Goal: Information Seeking & Learning: Learn about a topic

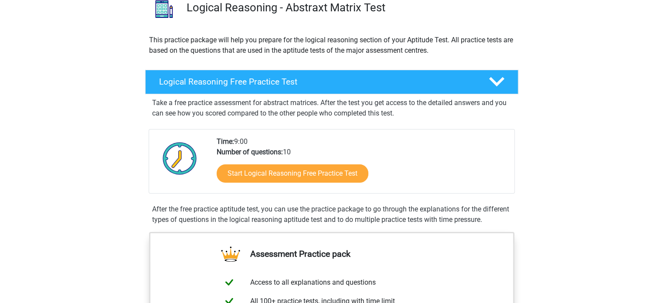
scroll to position [75, 0]
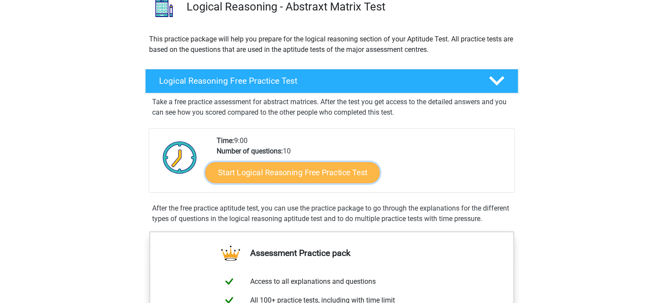
click at [260, 170] on link "Start Logical Reasoning Free Practice Test" at bounding box center [292, 172] width 174 height 21
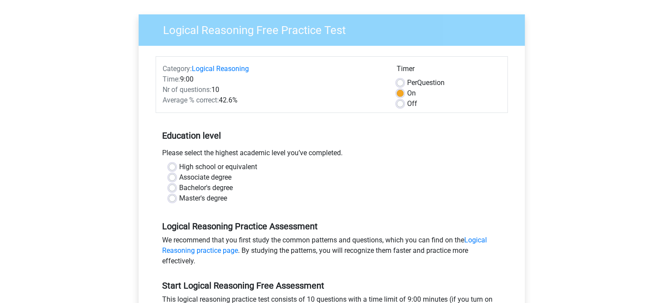
scroll to position [58, 0]
click at [179, 165] on label "High school or equivalent" at bounding box center [218, 166] width 78 height 10
click at [173, 165] on input "High school or equivalent" at bounding box center [172, 165] width 7 height 9
radio input "true"
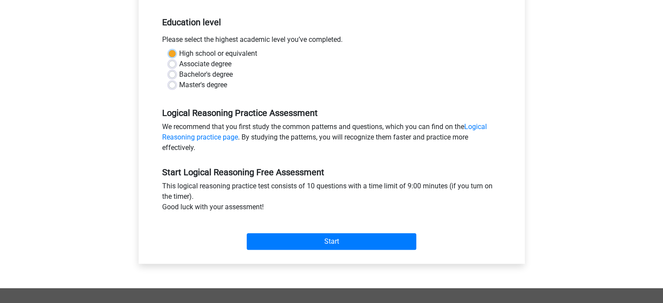
scroll to position [171, 0]
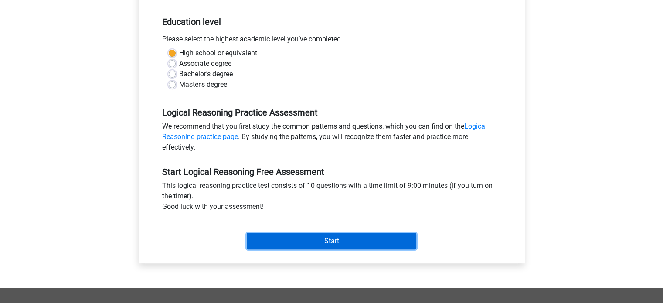
click at [324, 240] on input "Start" at bounding box center [332, 241] width 170 height 17
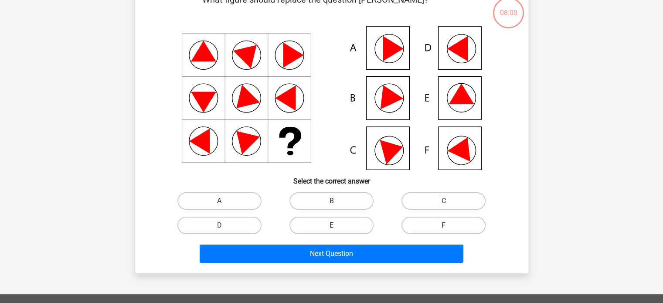
scroll to position [54, 0]
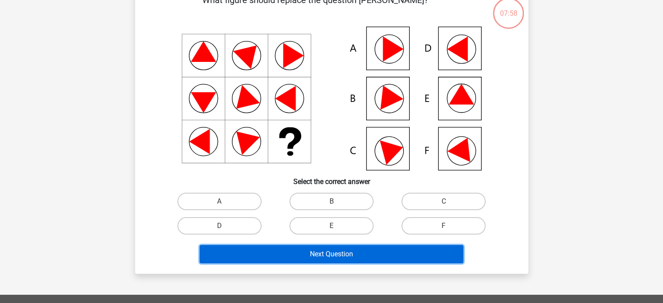
click at [327, 250] on button "Next Question" at bounding box center [332, 254] width 264 height 18
click at [315, 250] on button "Next Question" at bounding box center [332, 254] width 264 height 18
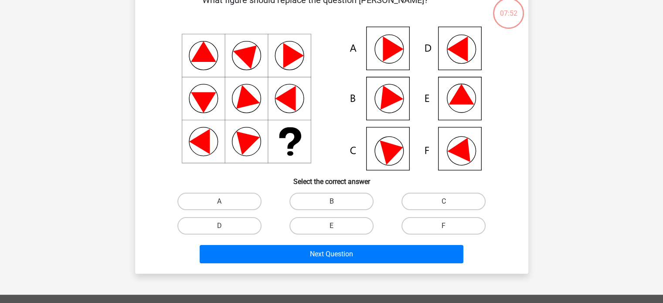
drag, startPoint x: 123, startPoint y: 170, endPoint x: 105, endPoint y: 146, distance: 29.3
click at [105, 146] on div "Register Nederlands English" at bounding box center [331, 235] width 663 height 578
click at [431, 200] on label "C" at bounding box center [443, 201] width 84 height 17
click at [444, 201] on input "C" at bounding box center [447, 204] width 6 height 6
radio input "true"
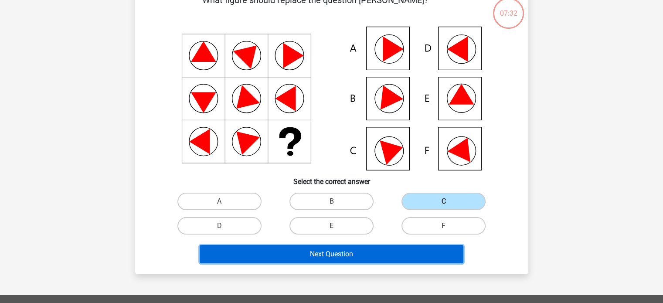
click at [339, 251] on button "Next Question" at bounding box center [332, 254] width 264 height 18
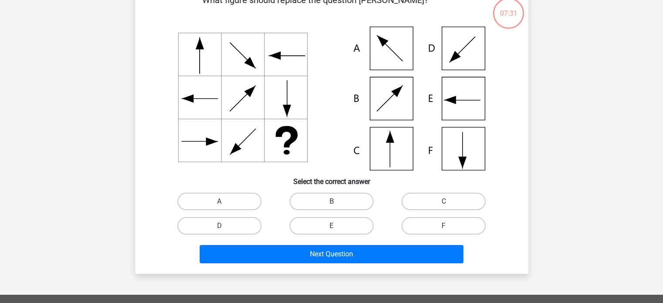
scroll to position [40, 0]
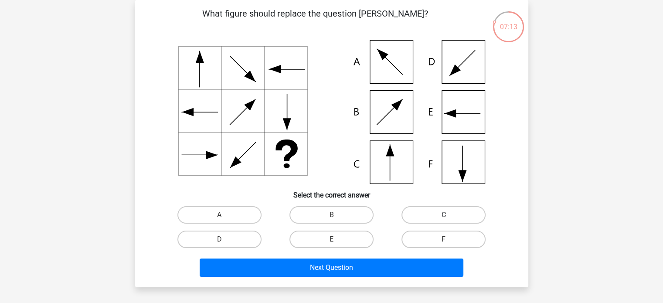
click at [439, 214] on label "C" at bounding box center [443, 214] width 84 height 17
click at [444, 215] on input "C" at bounding box center [447, 218] width 6 height 6
radio input "true"
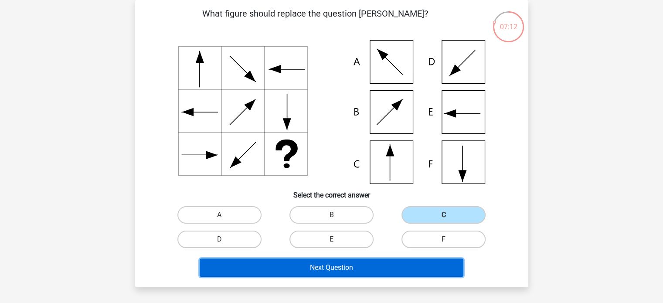
click at [304, 262] on button "Next Question" at bounding box center [332, 267] width 264 height 18
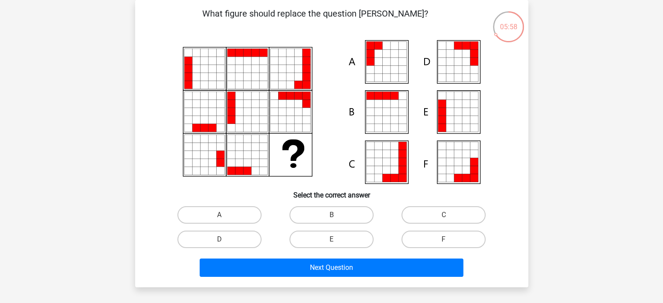
click at [333, 240] on input "E" at bounding box center [334, 242] width 6 height 6
radio input "true"
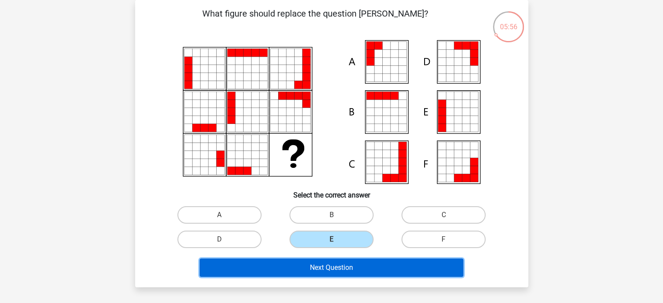
click at [315, 271] on button "Next Question" at bounding box center [332, 267] width 264 height 18
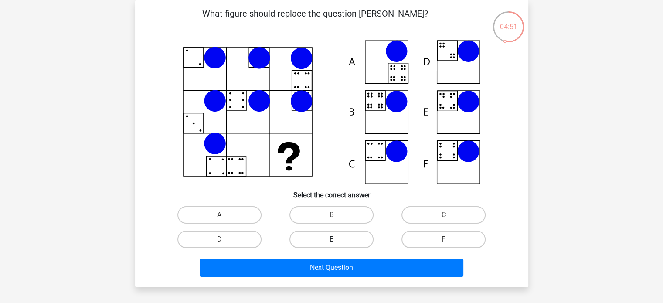
click at [329, 244] on label "E" at bounding box center [331, 239] width 84 height 17
click at [331, 244] on input "E" at bounding box center [334, 242] width 6 height 6
radio input "true"
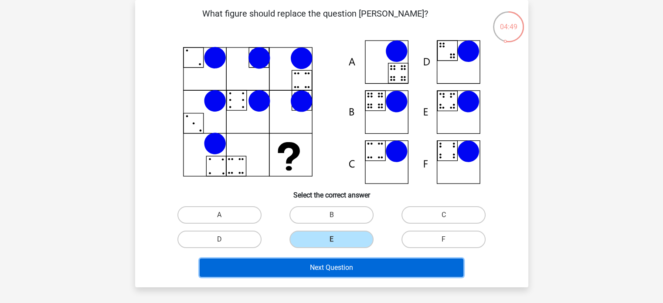
click at [324, 270] on button "Next Question" at bounding box center [332, 267] width 264 height 18
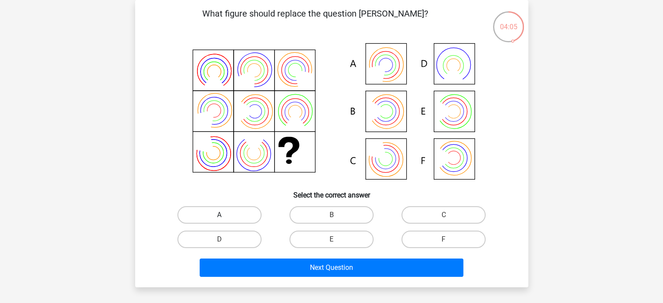
click at [229, 212] on label "A" at bounding box center [219, 214] width 84 height 17
click at [225, 215] on input "A" at bounding box center [222, 218] width 6 height 6
radio input "true"
click at [229, 212] on label "A" at bounding box center [219, 214] width 84 height 17
click at [225, 215] on input "A" at bounding box center [222, 218] width 6 height 6
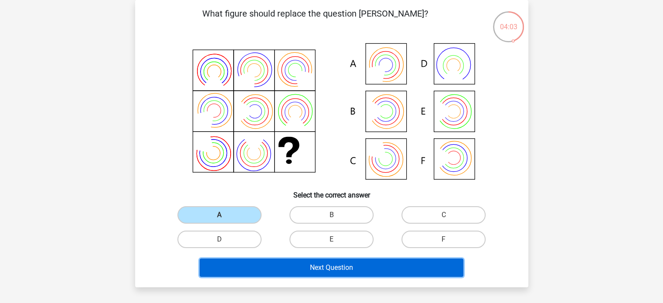
click at [302, 268] on button "Next Question" at bounding box center [332, 267] width 264 height 18
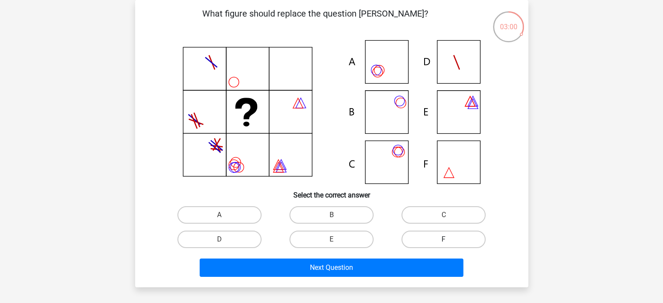
click at [433, 237] on label "F" at bounding box center [443, 239] width 84 height 17
click at [444, 239] on input "F" at bounding box center [447, 242] width 6 height 6
radio input "true"
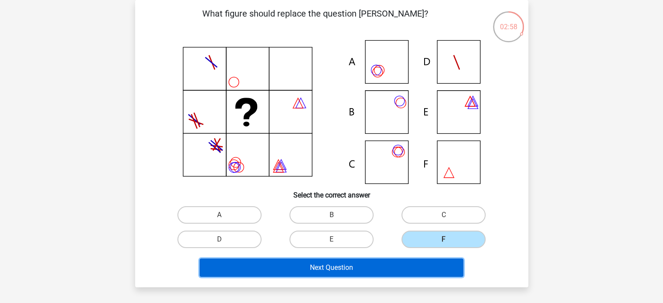
click at [376, 265] on button "Next Question" at bounding box center [332, 267] width 264 height 18
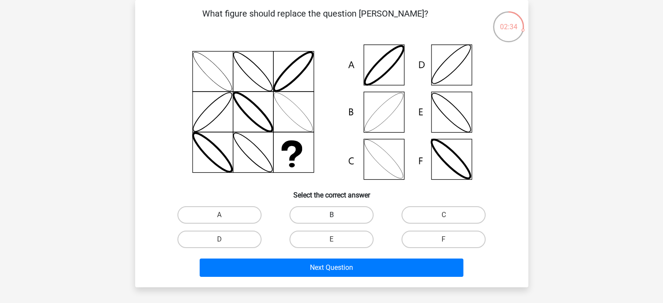
click at [322, 214] on label "B" at bounding box center [331, 214] width 84 height 17
click at [331, 215] on input "B" at bounding box center [334, 218] width 6 height 6
radio input "true"
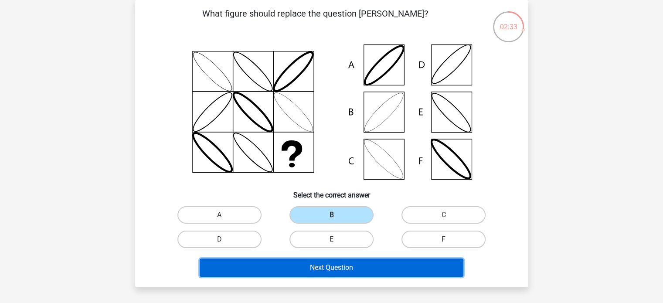
click at [322, 270] on button "Next Question" at bounding box center [332, 267] width 264 height 18
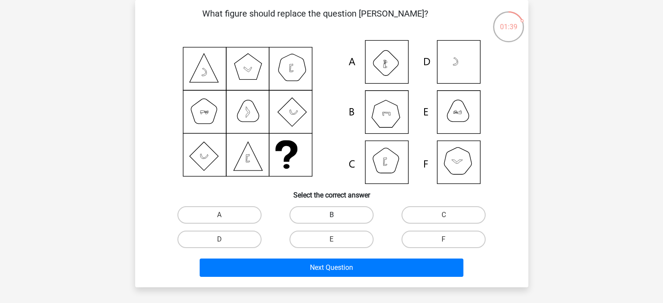
click at [329, 210] on label "B" at bounding box center [331, 214] width 84 height 17
click at [331, 215] on input "B" at bounding box center [334, 218] width 6 height 6
radio input "true"
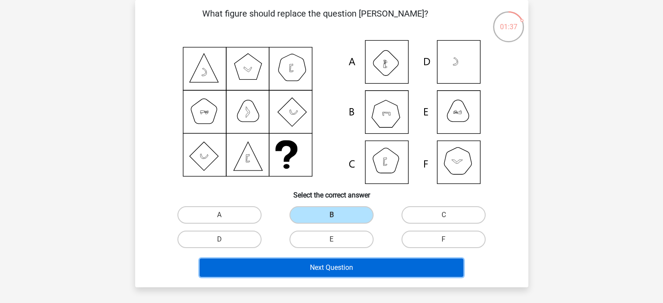
click at [312, 268] on button "Next Question" at bounding box center [332, 267] width 264 height 18
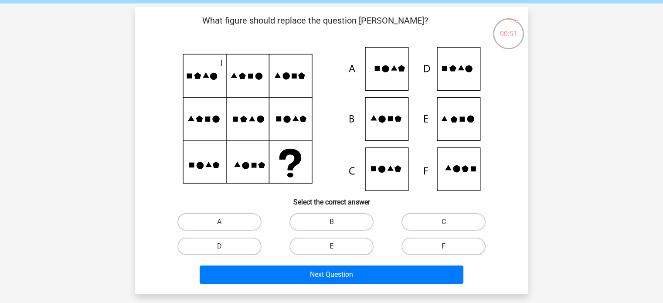
scroll to position [41, 0]
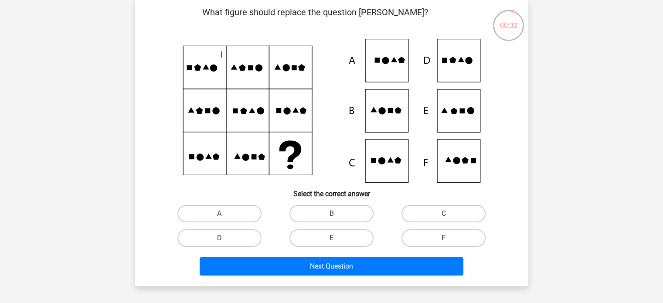
click at [231, 233] on label "D" at bounding box center [219, 237] width 84 height 17
click at [225, 238] on input "D" at bounding box center [222, 241] width 6 height 6
radio input "true"
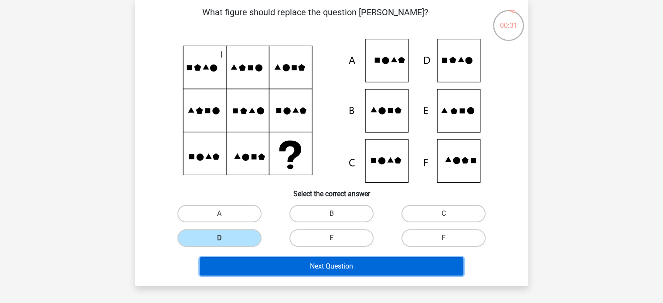
click at [287, 264] on button "Next Question" at bounding box center [332, 266] width 264 height 18
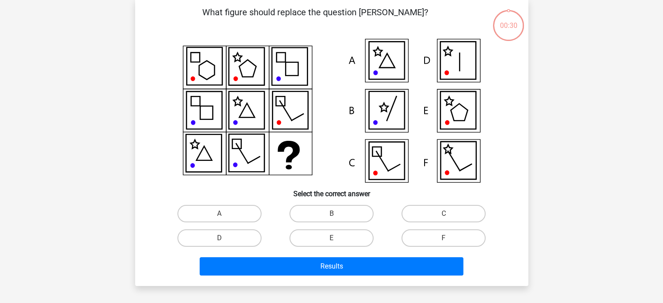
scroll to position [40, 0]
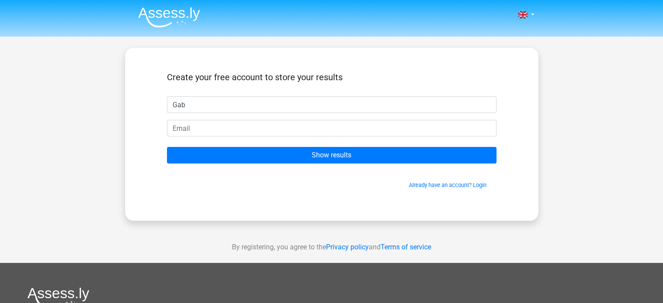
type input "Gabriella"
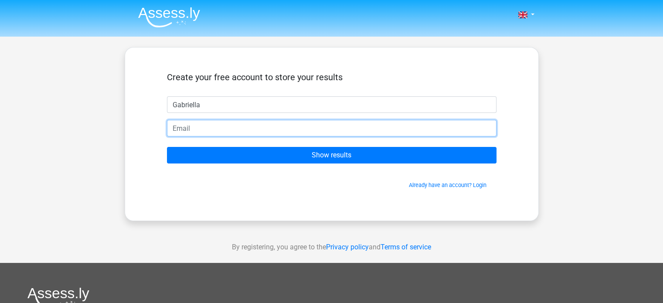
click at [204, 133] on input "email" at bounding box center [331, 128] width 329 height 17
type input "[EMAIL_ADDRESS][DOMAIN_NAME]"
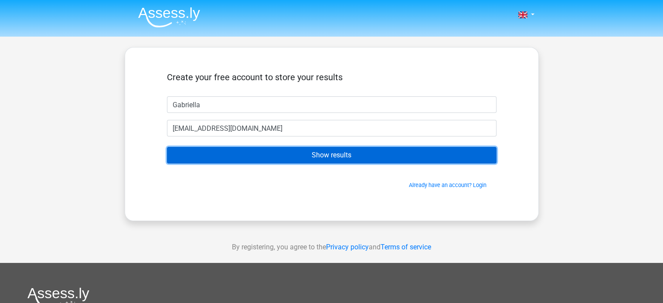
click at [347, 156] on input "Show results" at bounding box center [331, 155] width 329 height 17
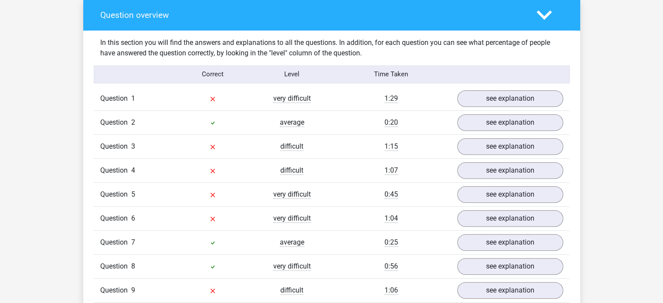
scroll to position [648, 0]
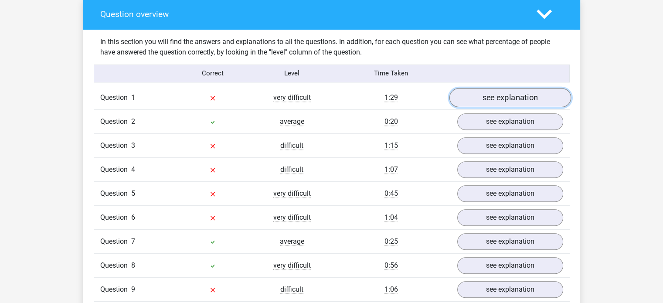
click at [509, 91] on link "see explanation" at bounding box center [510, 97] width 122 height 19
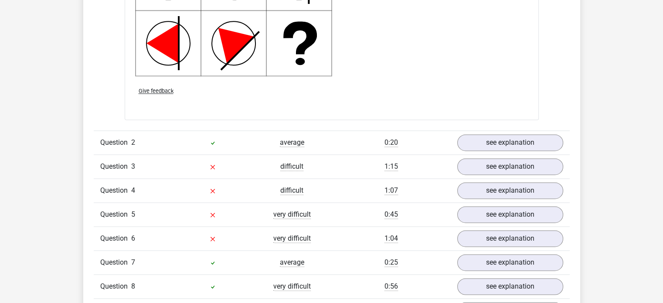
scroll to position [1183, 0]
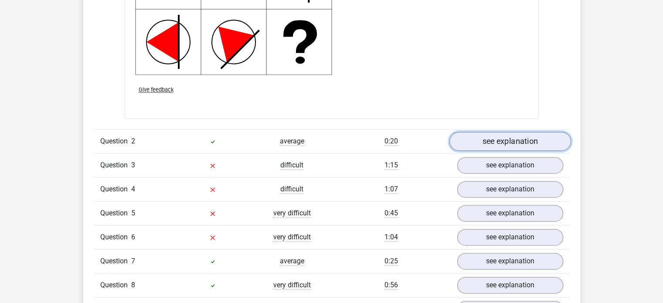
click at [493, 141] on link "see explanation" at bounding box center [510, 141] width 122 height 19
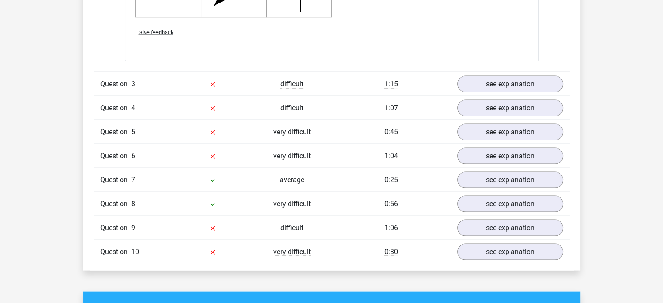
scroll to position [1809, 0]
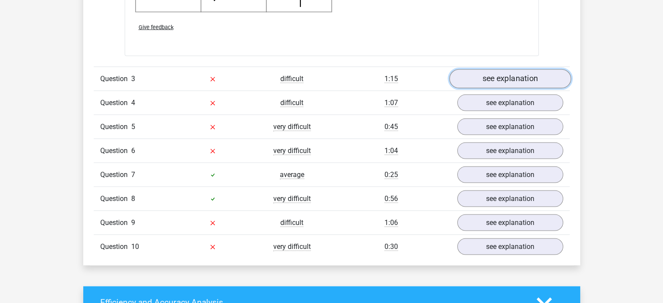
click at [502, 77] on link "see explanation" at bounding box center [510, 78] width 122 height 19
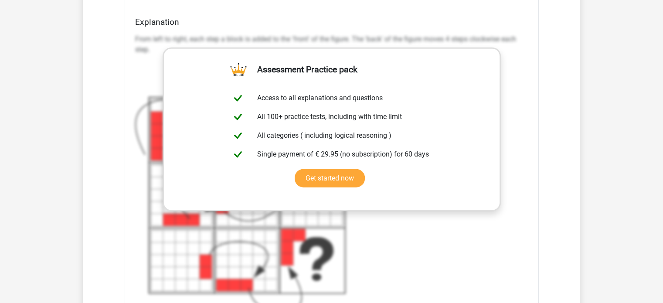
scroll to position [2142, 0]
click at [419, 226] on div "From left to right, each step a block is added to the 'front' of the figure. Th…" at bounding box center [331, 174] width 393 height 288
click at [331, 176] on link "Get started now" at bounding box center [330, 178] width 70 height 18
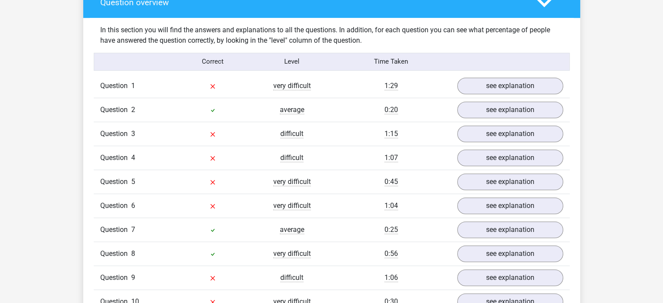
scroll to position [660, 0]
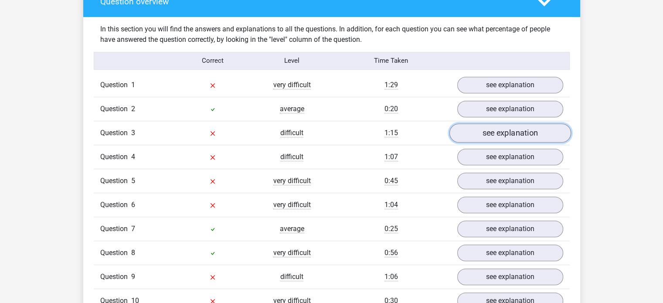
click at [499, 130] on link "see explanation" at bounding box center [510, 132] width 122 height 19
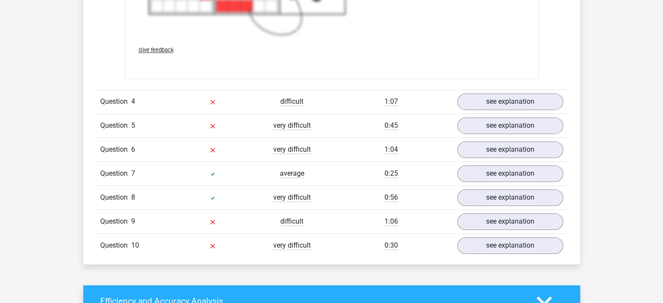
scroll to position [1327, 0]
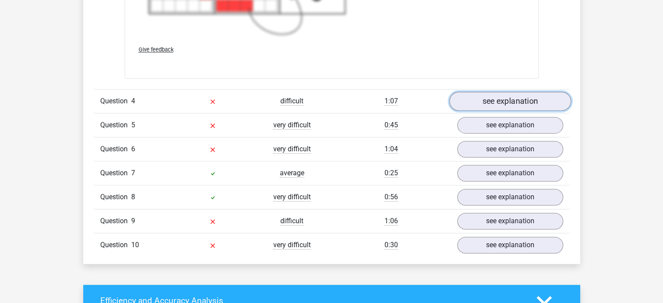
click at [497, 94] on link "see explanation" at bounding box center [510, 101] width 122 height 19
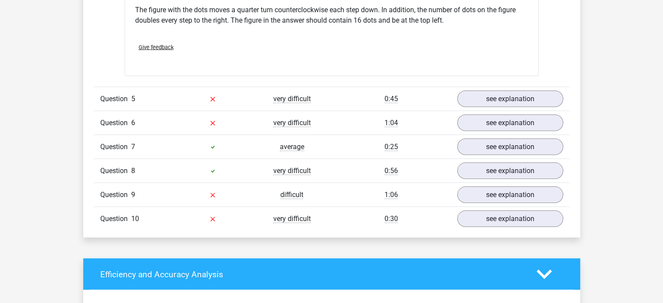
scroll to position [1705, 0]
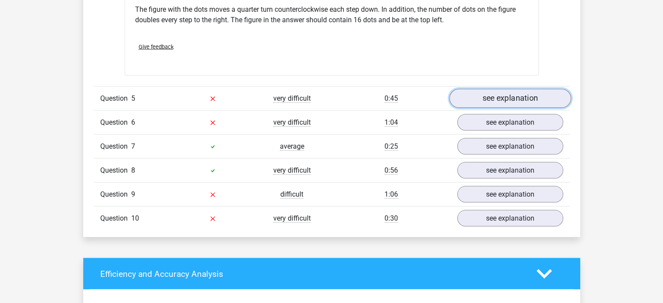
click at [490, 94] on link "see explanation" at bounding box center [510, 98] width 122 height 19
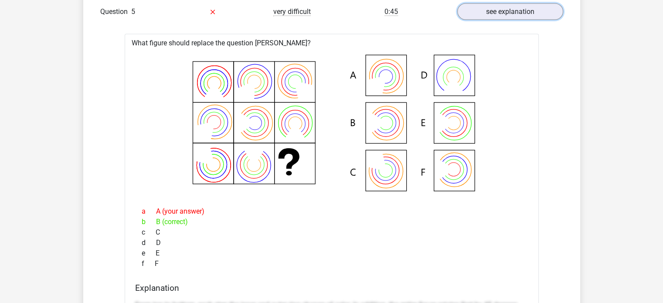
scroll to position [1790, 0]
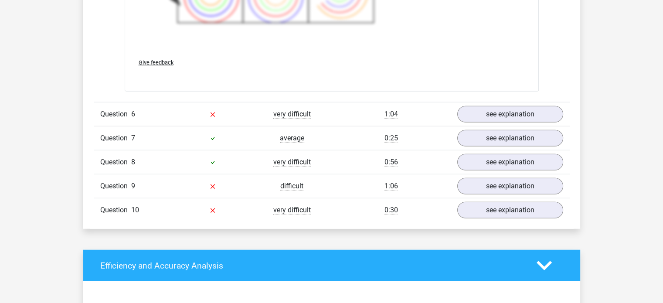
scroll to position [2300, 0]
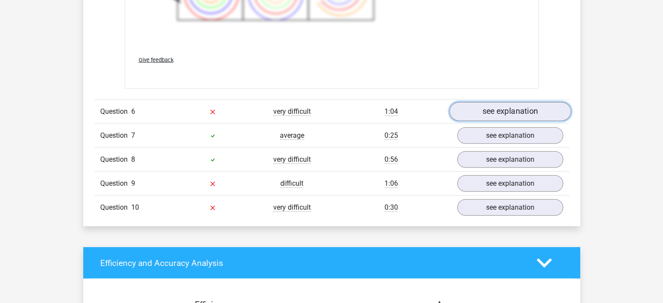
click at [474, 110] on link "see explanation" at bounding box center [510, 111] width 122 height 19
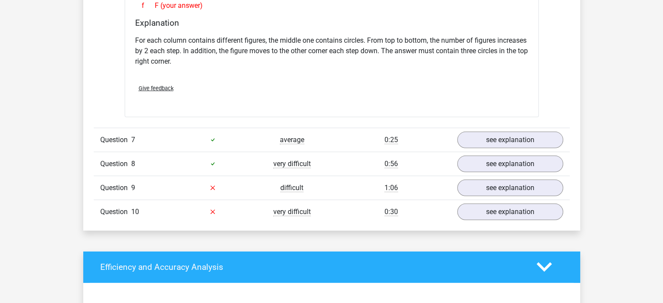
scroll to position [2660, 0]
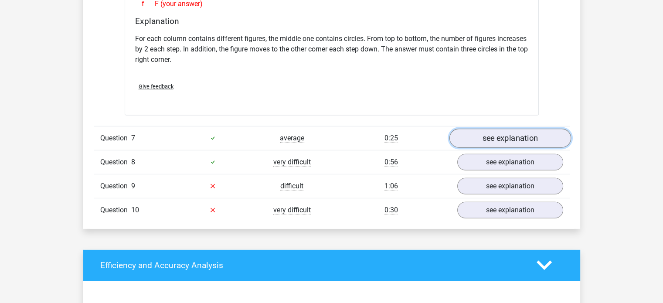
click at [488, 133] on link "see explanation" at bounding box center [510, 138] width 122 height 19
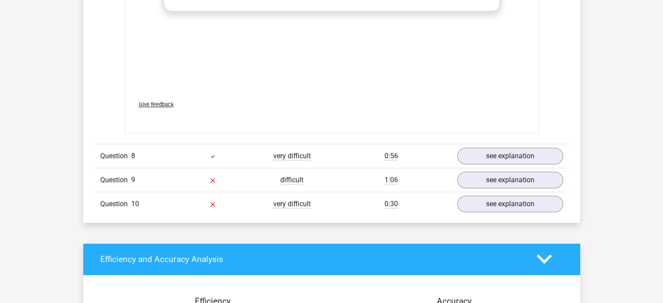
scroll to position [3253, 0]
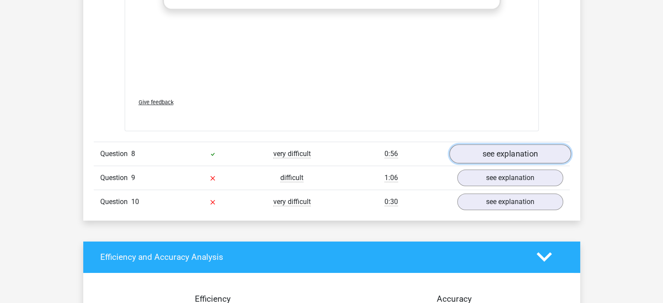
click at [496, 149] on link "see explanation" at bounding box center [510, 153] width 122 height 19
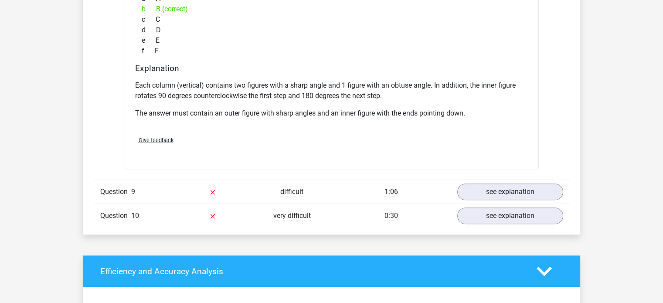
scroll to position [3613, 0]
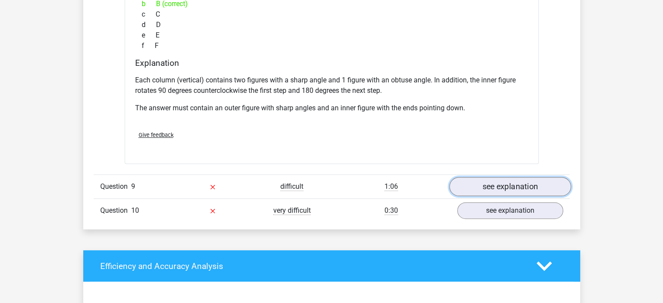
click at [477, 183] on link "see explanation" at bounding box center [510, 186] width 122 height 19
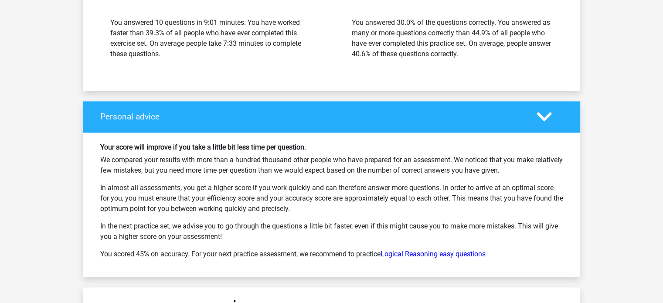
scroll to position [4645, 0]
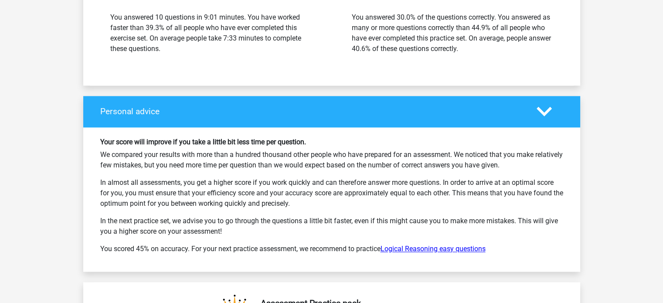
click at [429, 244] on link "Logical Reasoning easy questions" at bounding box center [432, 248] width 105 height 8
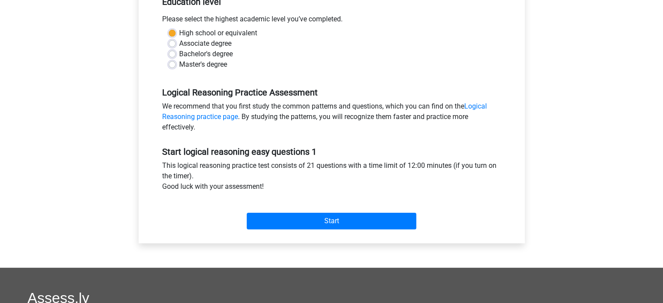
scroll to position [193, 0]
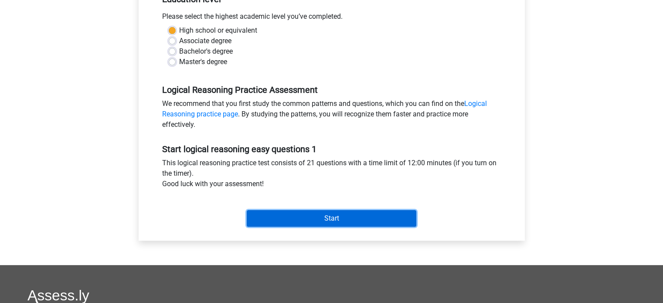
click at [322, 219] on input "Start" at bounding box center [332, 218] width 170 height 17
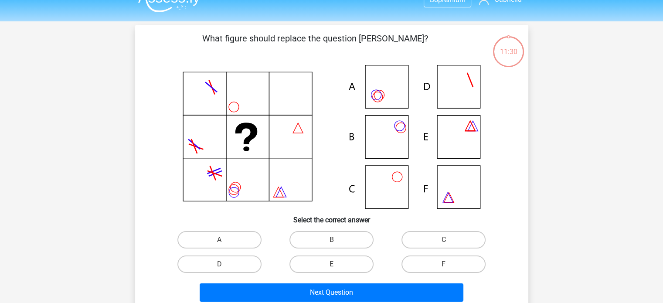
scroll to position [29, 0]
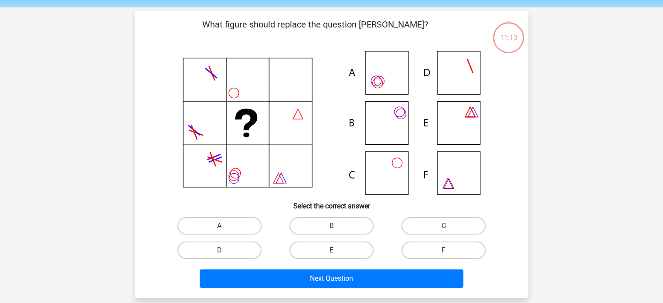
click at [221, 226] on input "A" at bounding box center [222, 229] width 6 height 6
radio input "true"
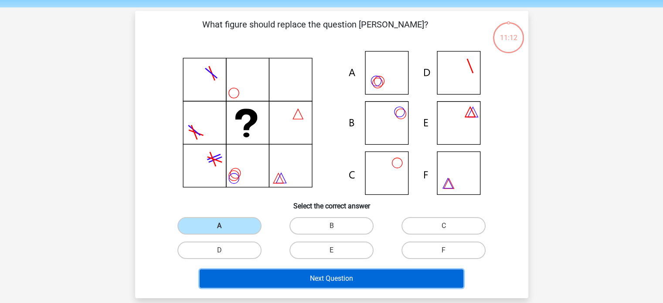
click at [295, 279] on button "Next Question" at bounding box center [332, 278] width 264 height 18
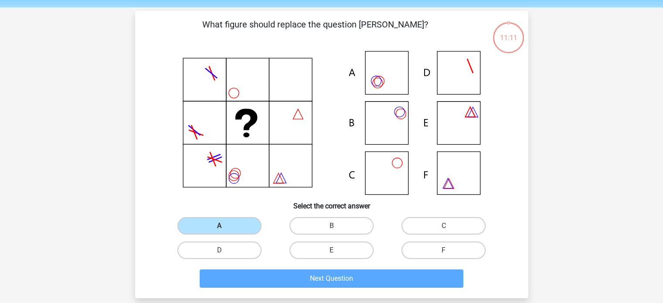
scroll to position [40, 0]
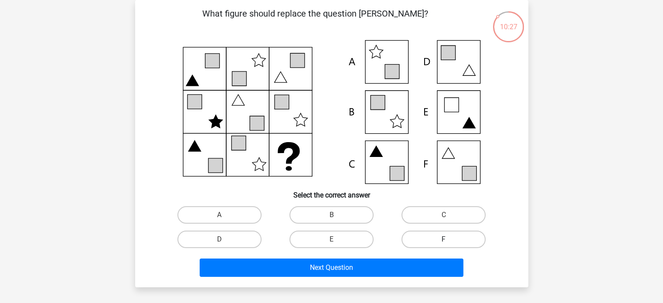
click at [432, 236] on label "F" at bounding box center [443, 239] width 84 height 17
click at [444, 239] on input "F" at bounding box center [447, 242] width 6 height 6
radio input "true"
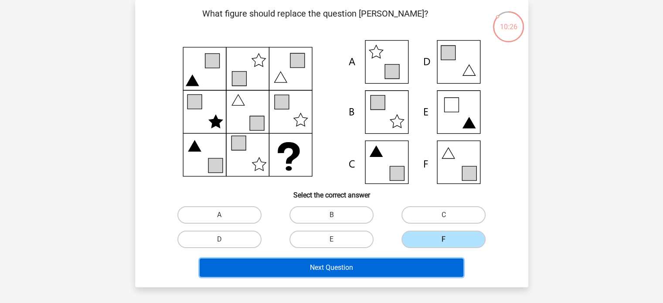
click at [358, 270] on button "Next Question" at bounding box center [332, 267] width 264 height 18
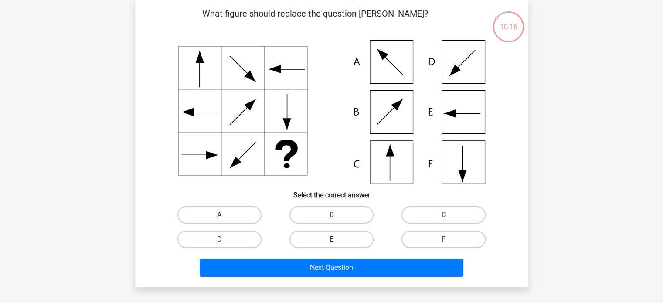
click at [434, 210] on label "C" at bounding box center [443, 214] width 84 height 17
click at [444, 215] on input "C" at bounding box center [447, 218] width 6 height 6
radio input "true"
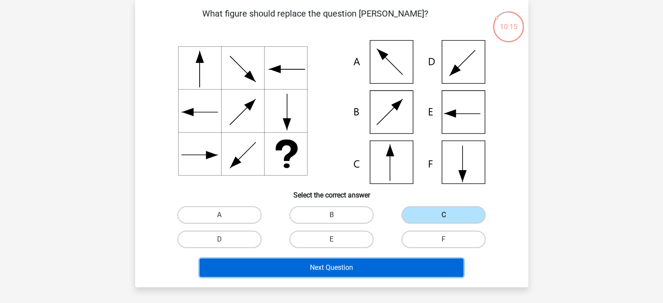
click at [307, 266] on button "Next Question" at bounding box center [332, 267] width 264 height 18
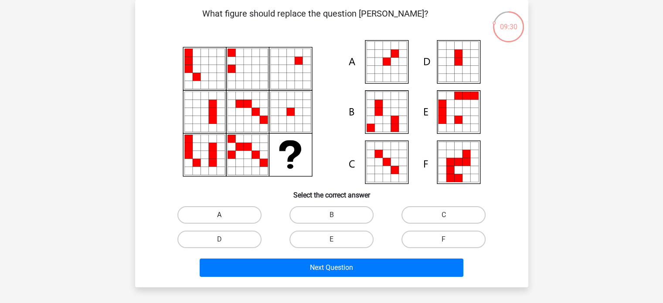
click at [219, 211] on label "A" at bounding box center [219, 214] width 84 height 17
click at [219, 215] on input "A" at bounding box center [222, 218] width 6 height 6
radio input "true"
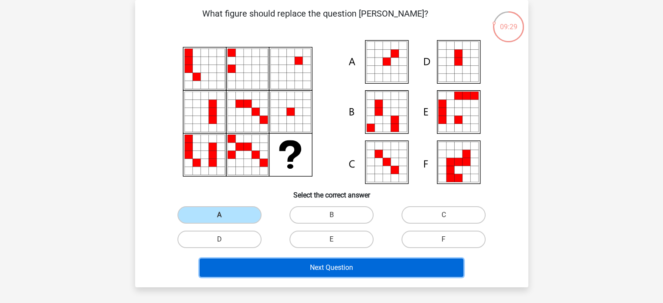
click at [293, 268] on button "Next Question" at bounding box center [332, 267] width 264 height 18
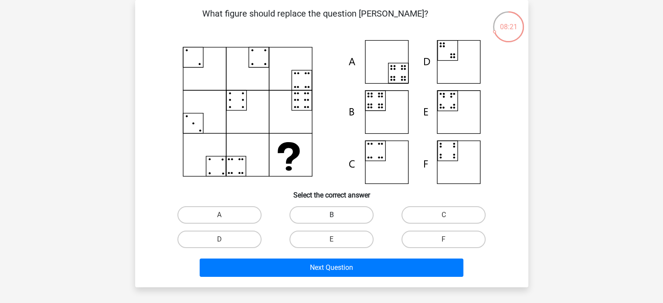
click at [325, 211] on label "B" at bounding box center [331, 214] width 84 height 17
click at [331, 215] on input "B" at bounding box center [334, 218] width 6 height 6
radio input "true"
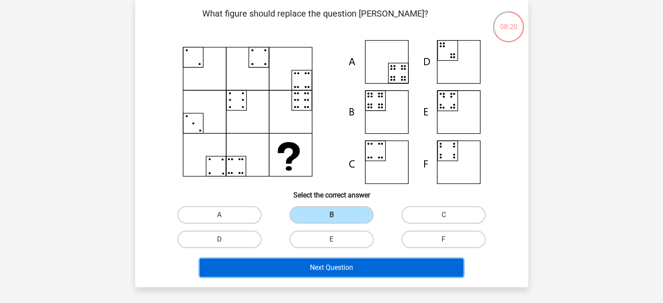
click at [321, 266] on button "Next Question" at bounding box center [332, 267] width 264 height 18
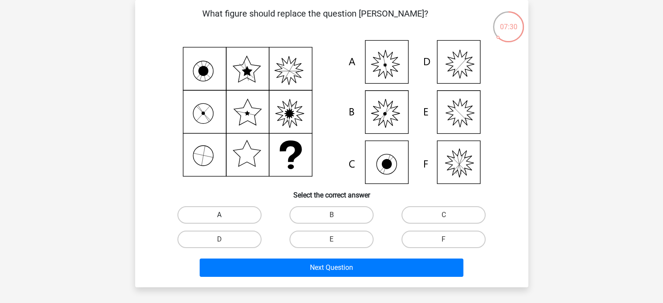
click at [220, 214] on label "A" at bounding box center [219, 214] width 84 height 17
click at [220, 215] on input "A" at bounding box center [222, 218] width 6 height 6
radio input "true"
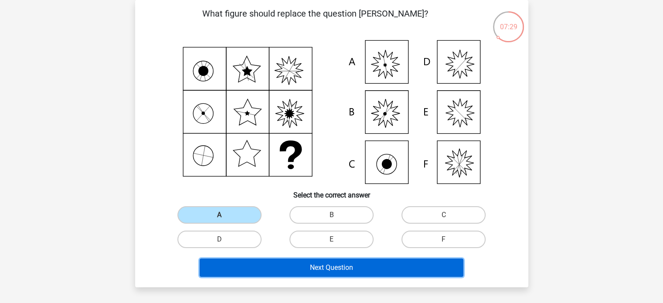
click at [305, 268] on button "Next Question" at bounding box center [332, 267] width 264 height 18
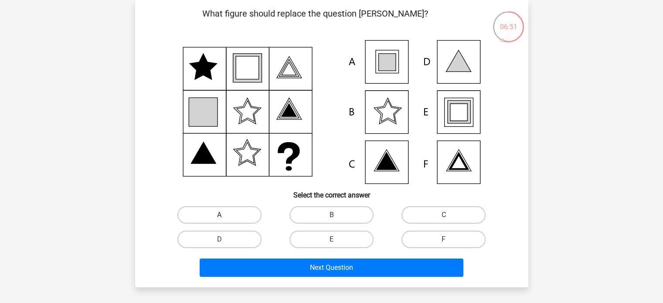
click at [226, 217] on label "A" at bounding box center [219, 214] width 84 height 17
click at [225, 217] on input "A" at bounding box center [222, 218] width 6 height 6
radio input "true"
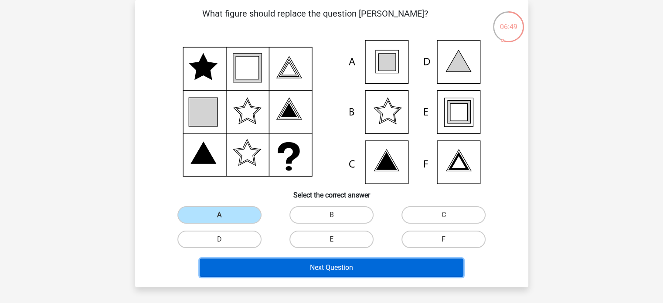
click at [297, 266] on button "Next Question" at bounding box center [332, 267] width 264 height 18
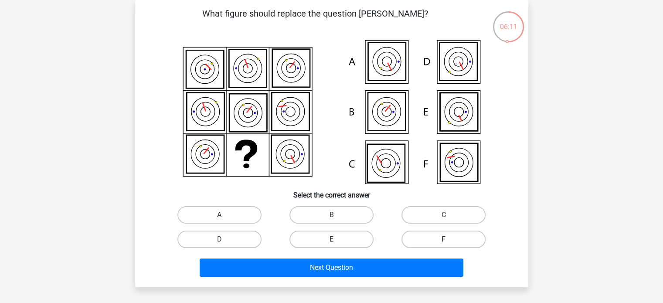
click at [428, 238] on label "F" at bounding box center [443, 239] width 84 height 17
click at [444, 239] on input "F" at bounding box center [447, 242] width 6 height 6
radio input "true"
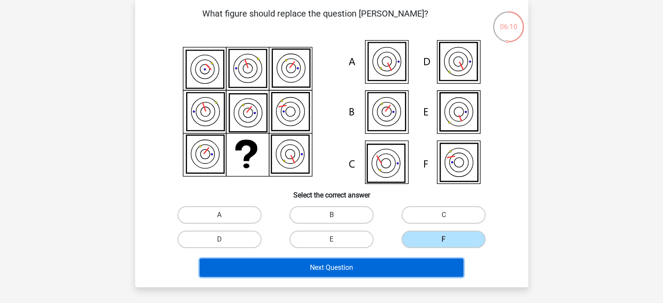
click at [331, 267] on button "Next Question" at bounding box center [332, 267] width 264 height 18
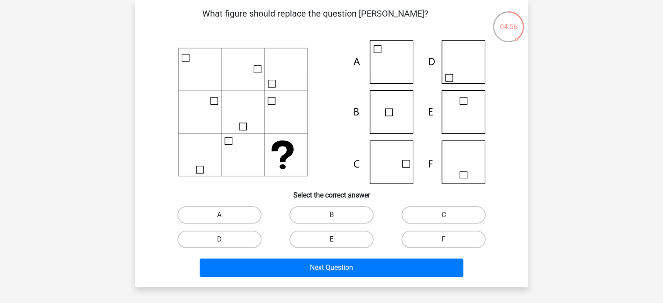
click at [328, 236] on label "E" at bounding box center [331, 239] width 84 height 17
click at [331, 239] on input "E" at bounding box center [334, 242] width 6 height 6
radio input "true"
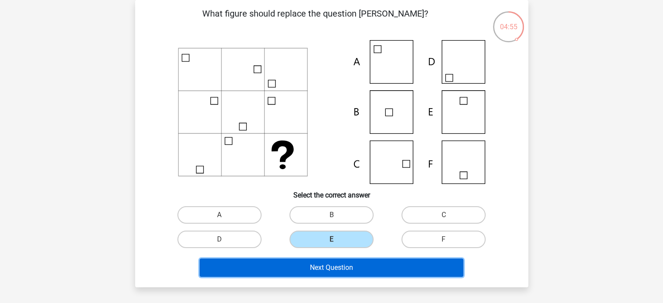
click at [317, 267] on button "Next Question" at bounding box center [332, 267] width 264 height 18
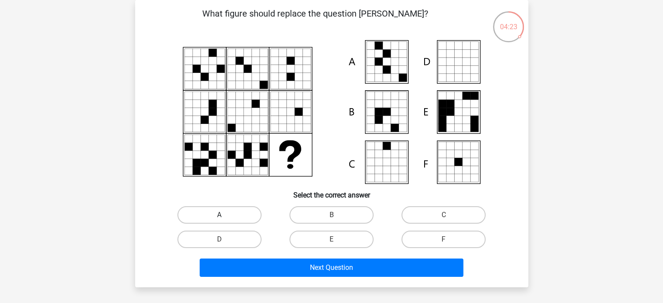
click at [227, 215] on label "A" at bounding box center [219, 214] width 84 height 17
click at [225, 215] on input "A" at bounding box center [222, 218] width 6 height 6
radio input "true"
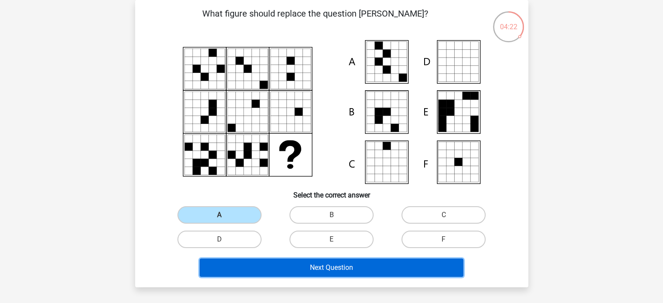
click at [292, 269] on button "Next Question" at bounding box center [332, 267] width 264 height 18
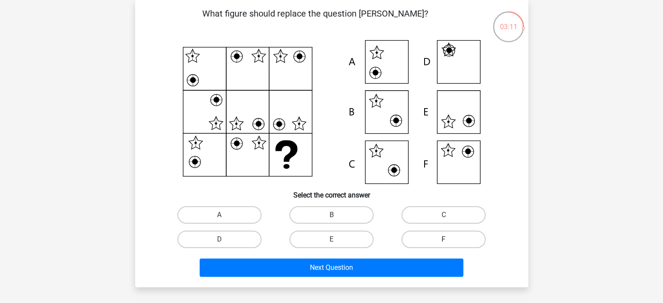
click at [432, 240] on label "F" at bounding box center [443, 239] width 84 height 17
click at [444, 240] on input "F" at bounding box center [447, 242] width 6 height 6
radio input "true"
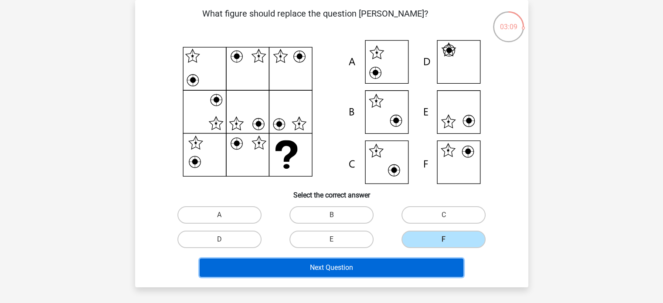
click at [343, 263] on button "Next Question" at bounding box center [332, 267] width 264 height 18
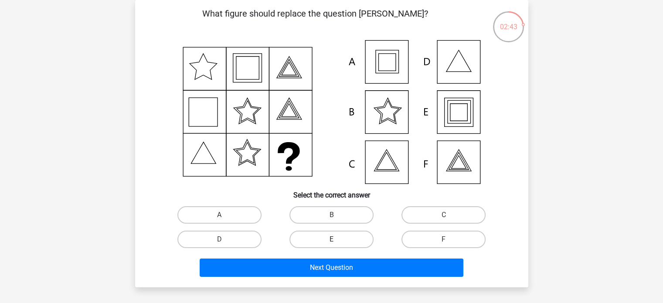
click at [331, 238] on label "E" at bounding box center [331, 239] width 84 height 17
click at [331, 239] on input "E" at bounding box center [334, 242] width 6 height 6
radio input "true"
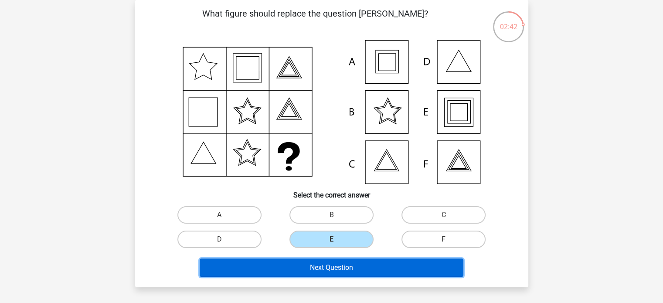
click at [324, 267] on button "Next Question" at bounding box center [332, 267] width 264 height 18
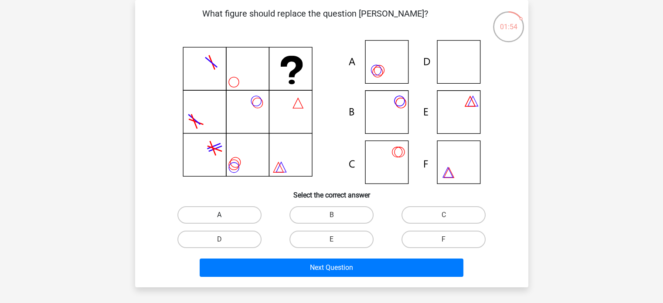
click at [218, 213] on label "A" at bounding box center [219, 214] width 84 height 17
click at [219, 215] on input "A" at bounding box center [222, 218] width 6 height 6
radio input "true"
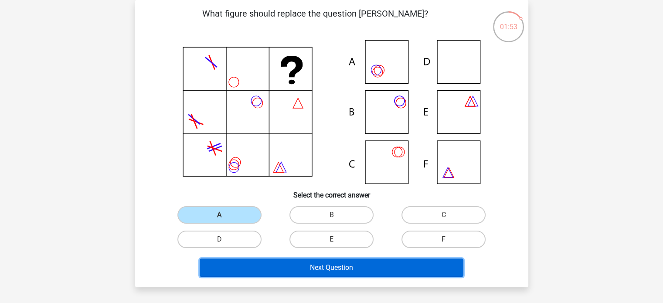
click at [289, 265] on button "Next Question" at bounding box center [332, 267] width 264 height 18
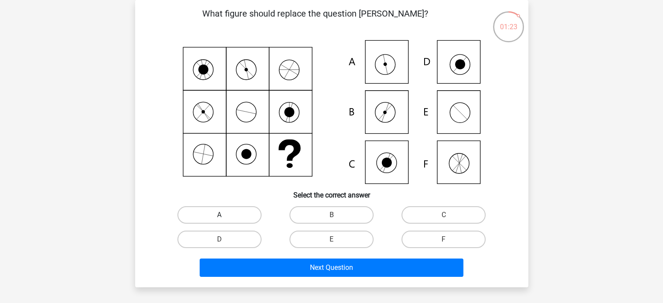
click at [220, 212] on label "A" at bounding box center [219, 214] width 84 height 17
click at [220, 215] on input "A" at bounding box center [222, 218] width 6 height 6
radio input "true"
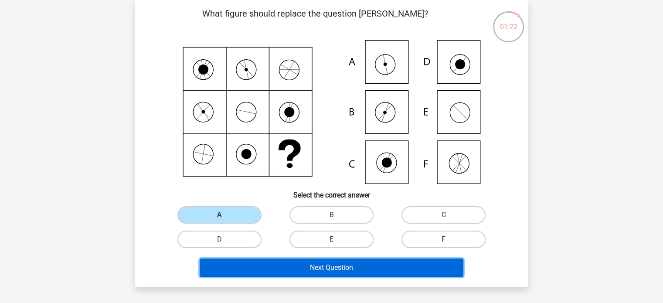
click at [293, 265] on button "Next Question" at bounding box center [332, 267] width 264 height 18
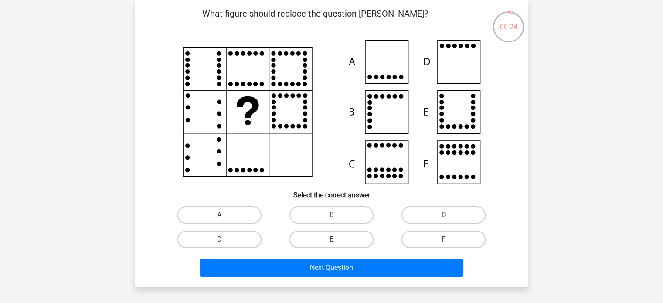
click at [243, 239] on label "D" at bounding box center [219, 239] width 84 height 17
click at [225, 239] on input "D" at bounding box center [222, 242] width 6 height 6
radio input "true"
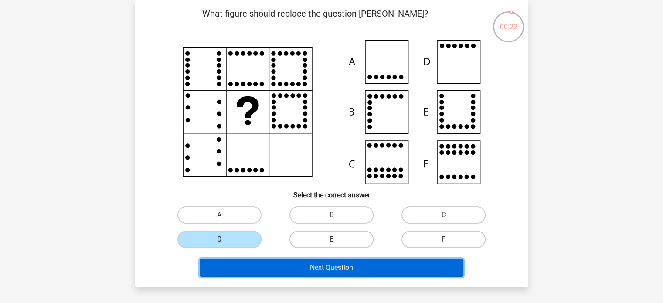
click at [282, 271] on button "Next Question" at bounding box center [332, 267] width 264 height 18
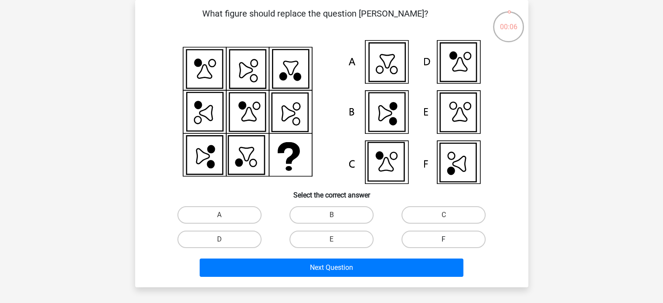
click at [425, 237] on label "F" at bounding box center [443, 239] width 84 height 17
click at [444, 239] on input "F" at bounding box center [447, 242] width 6 height 6
radio input "true"
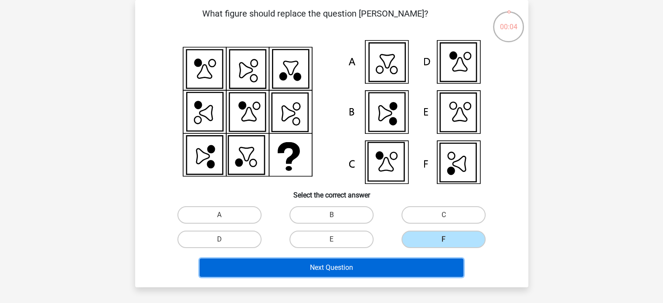
click at [358, 265] on button "Next Question" at bounding box center [332, 267] width 264 height 18
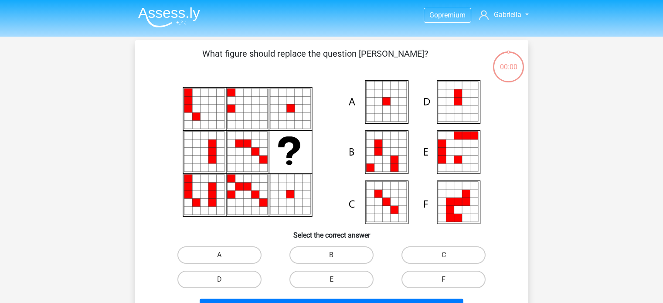
scroll to position [40, 0]
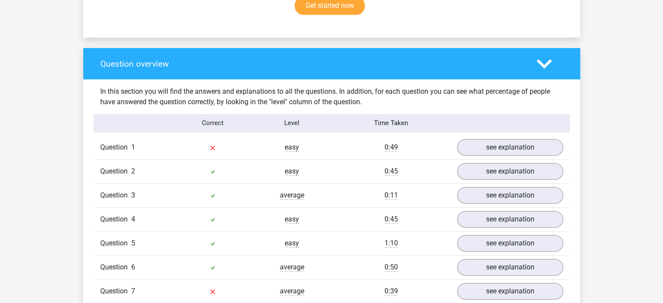
scroll to position [597, 0]
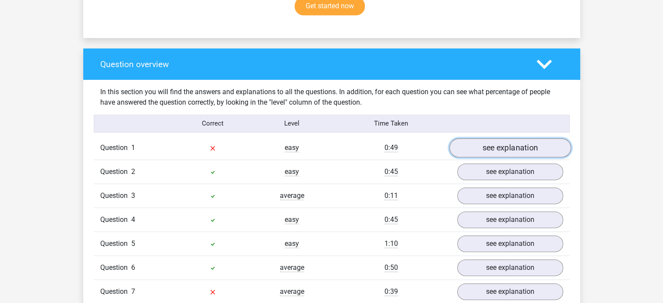
click at [496, 142] on link "see explanation" at bounding box center [510, 147] width 122 height 19
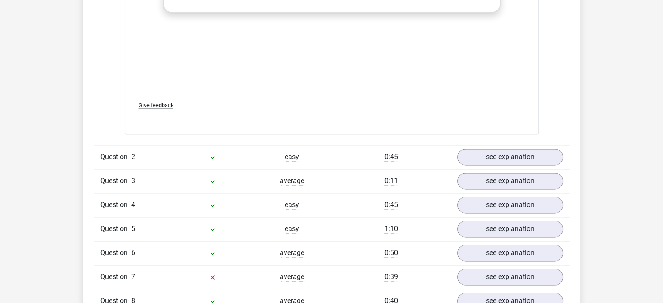
scroll to position [1201, 0]
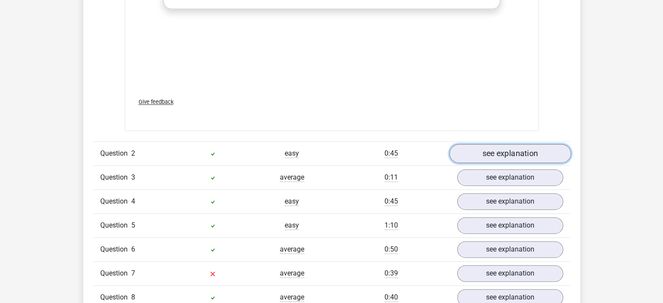
click at [492, 152] on link "see explanation" at bounding box center [510, 153] width 122 height 19
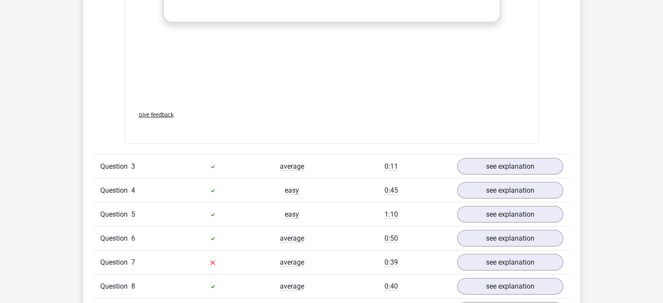
scroll to position [1812, 0]
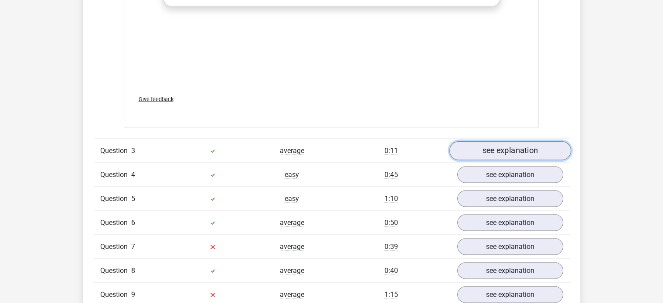
click at [471, 146] on link "see explanation" at bounding box center [510, 150] width 122 height 19
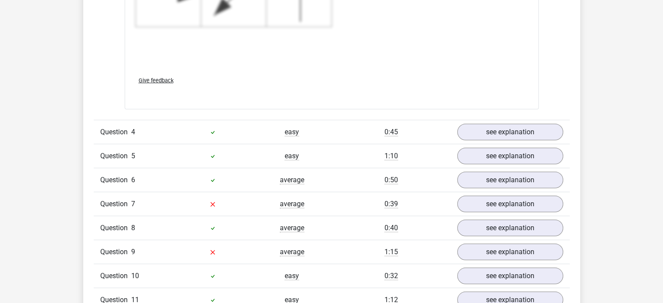
scroll to position [2440, 0]
click at [511, 128] on link "see explanation" at bounding box center [510, 131] width 122 height 19
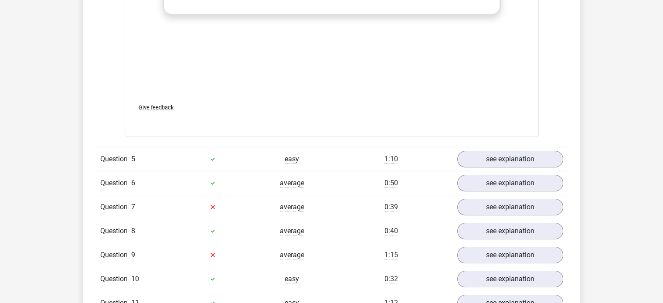
scroll to position [3027, 0]
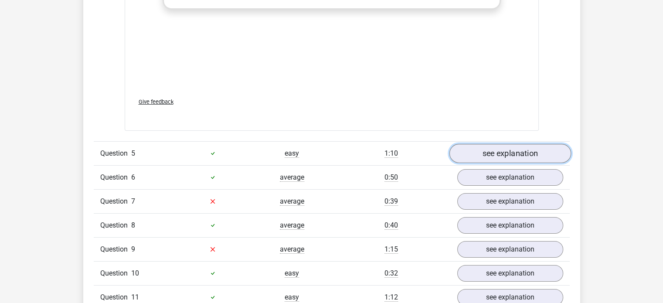
click at [460, 157] on link "see explanation" at bounding box center [510, 153] width 122 height 19
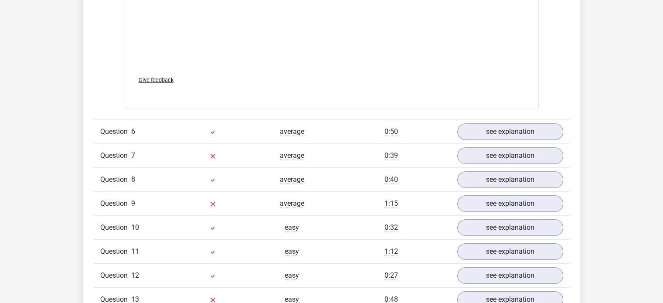
scroll to position [3658, 0]
click at [502, 128] on link "see explanation" at bounding box center [510, 131] width 122 height 19
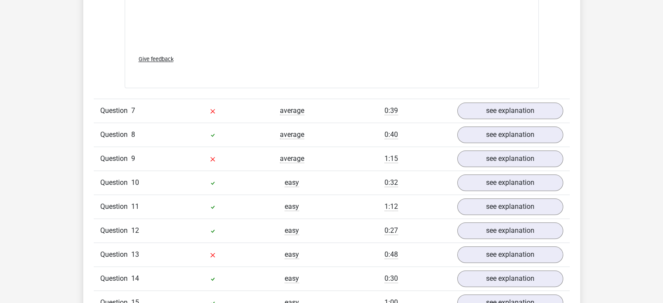
scroll to position [4288, 0]
click at [498, 106] on link "see explanation" at bounding box center [510, 110] width 122 height 19
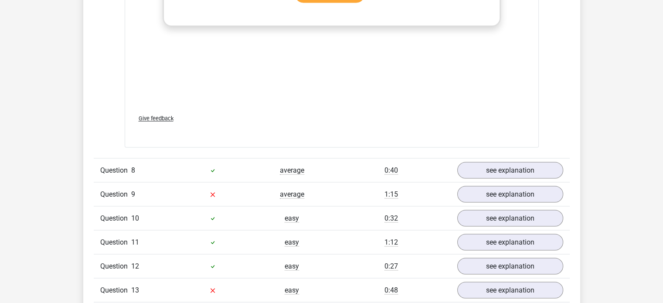
scroll to position [4837, 0]
click at [493, 163] on link "see explanation" at bounding box center [510, 169] width 122 height 19
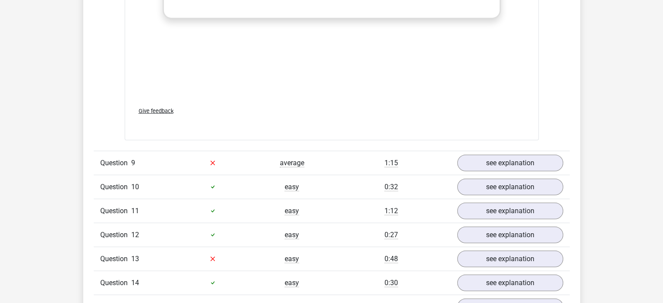
scroll to position [5454, 0]
click at [509, 155] on link "see explanation" at bounding box center [510, 162] width 122 height 19
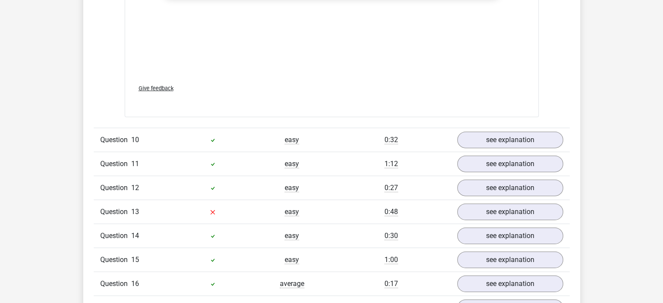
scroll to position [6086, 0]
click at [484, 204] on link "see explanation" at bounding box center [510, 210] width 122 height 19
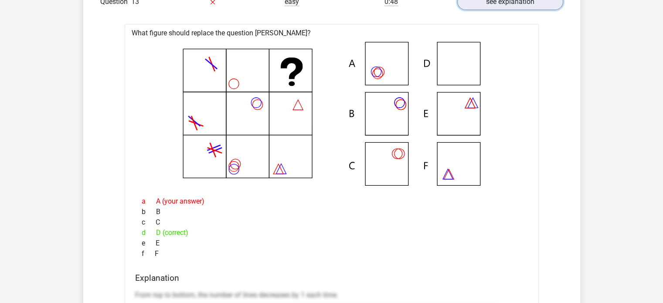
scroll to position [6288, 0]
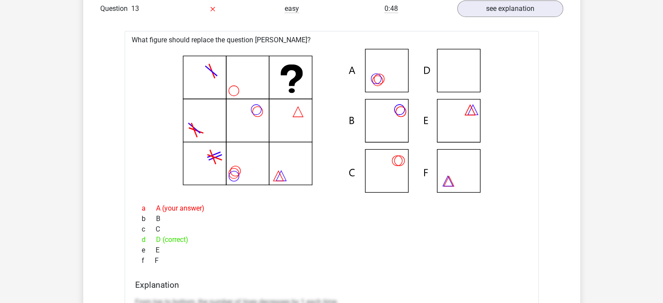
drag, startPoint x: 87, startPoint y: 238, endPoint x: 64, endPoint y: 200, distance: 44.5
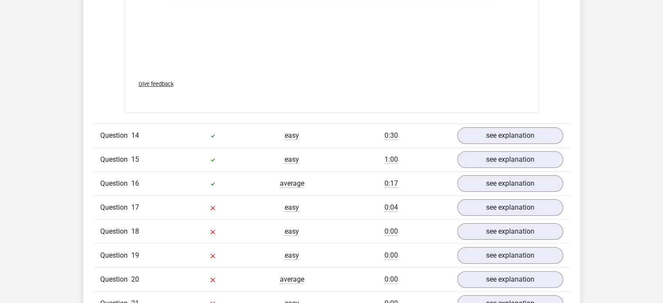
scroll to position [6785, 0]
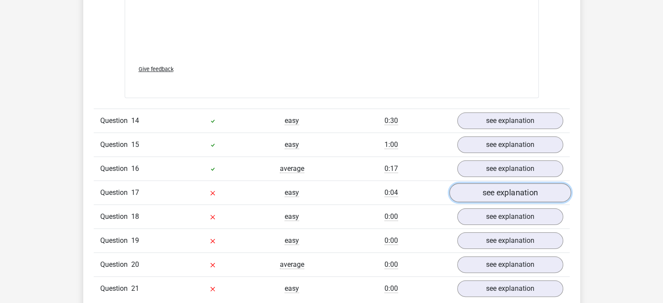
click at [480, 187] on link "see explanation" at bounding box center [510, 192] width 122 height 19
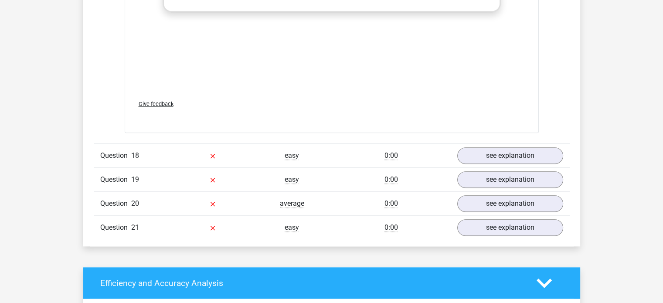
scroll to position [7432, 0]
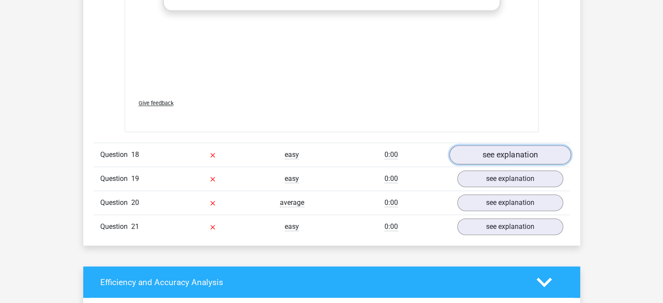
click at [518, 145] on link "see explanation" at bounding box center [510, 154] width 122 height 19
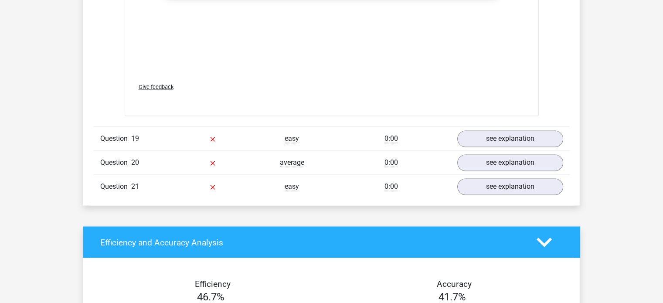
scroll to position [8058, 0]
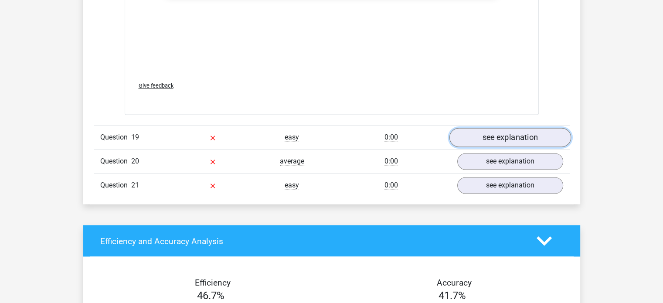
click at [480, 129] on link "see explanation" at bounding box center [510, 137] width 122 height 19
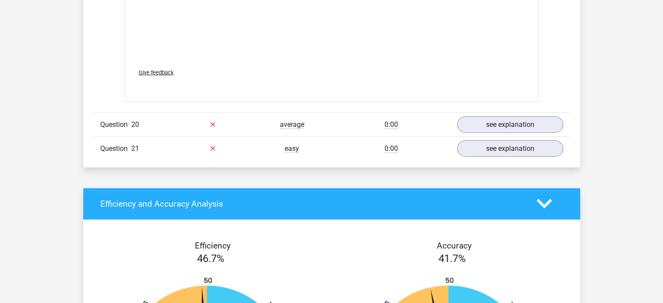
scroll to position [8678, 0]
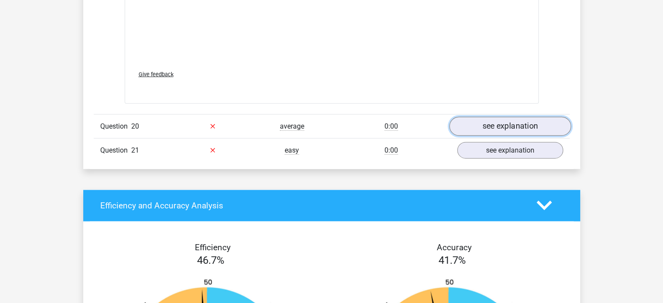
click at [506, 119] on link "see explanation" at bounding box center [510, 126] width 122 height 19
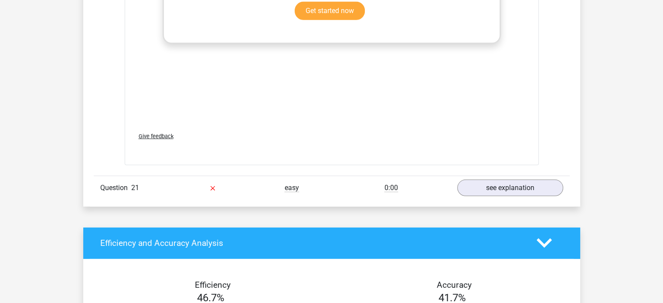
scroll to position [9226, 0]
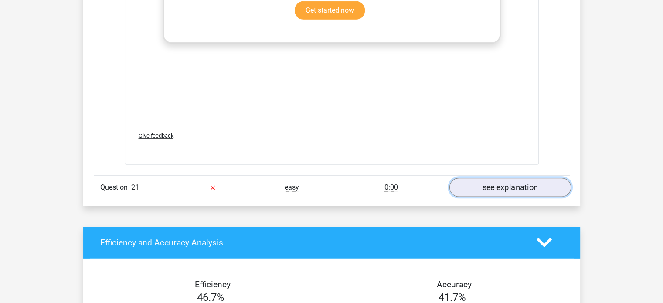
click at [501, 180] on link "see explanation" at bounding box center [510, 187] width 122 height 19
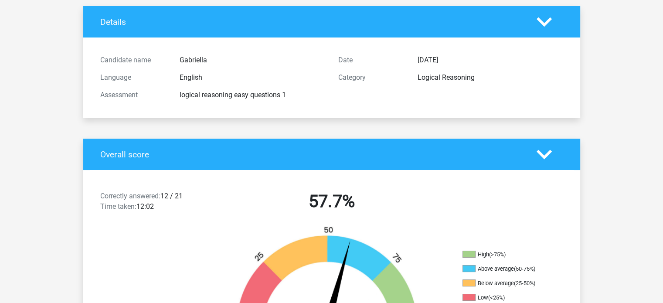
scroll to position [0, 0]
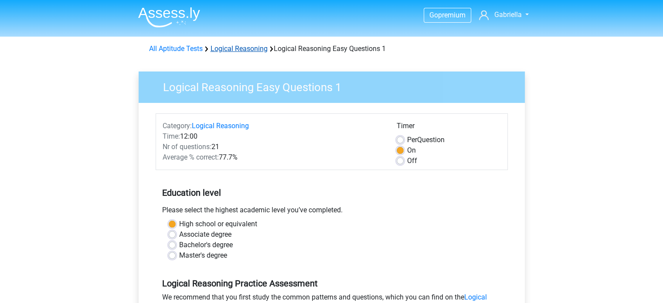
click at [232, 47] on link "Logical Reasoning" at bounding box center [238, 48] width 57 height 8
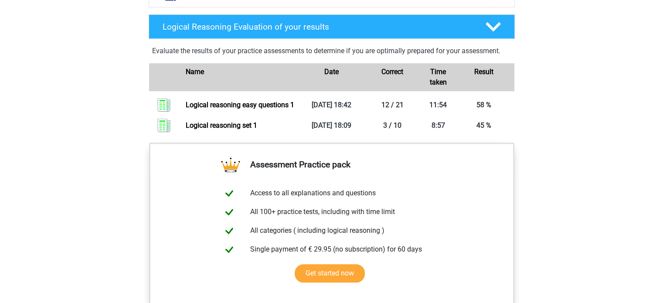
scroll to position [561, 0]
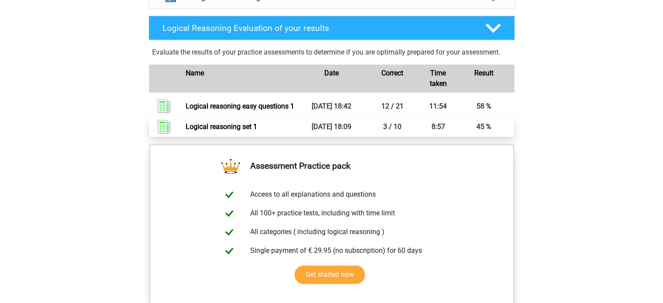
click at [229, 131] on link "Logical reasoning set 1" at bounding box center [221, 126] width 71 height 8
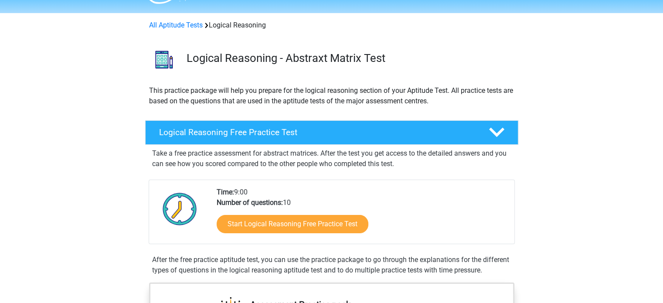
scroll to position [23, 0]
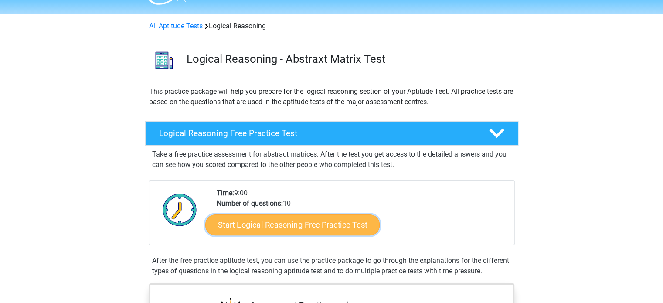
click at [274, 223] on link "Start Logical Reasoning Free Practice Test" at bounding box center [292, 224] width 174 height 21
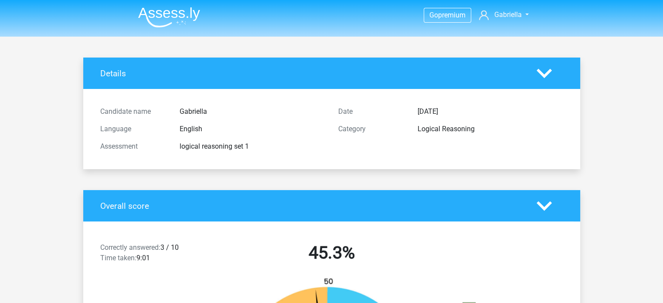
click at [544, 73] on icon at bounding box center [543, 73] width 15 height 15
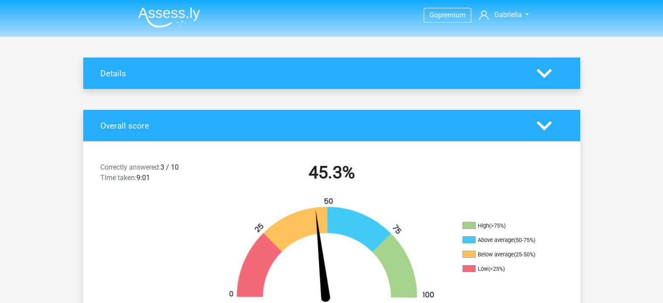
click at [544, 73] on icon at bounding box center [543, 73] width 15 height 15
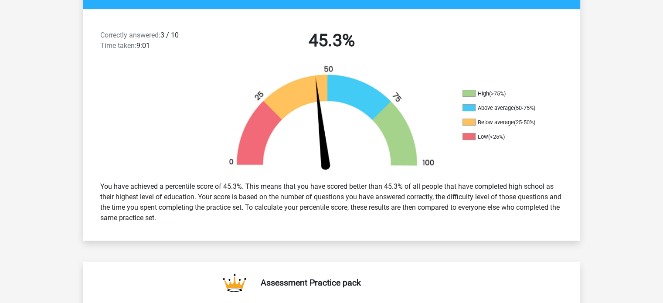
scroll to position [214, 0]
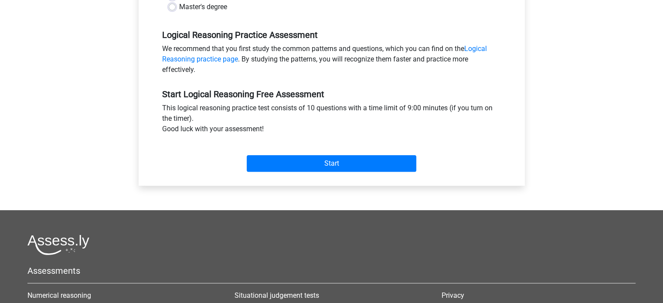
scroll to position [254, 0]
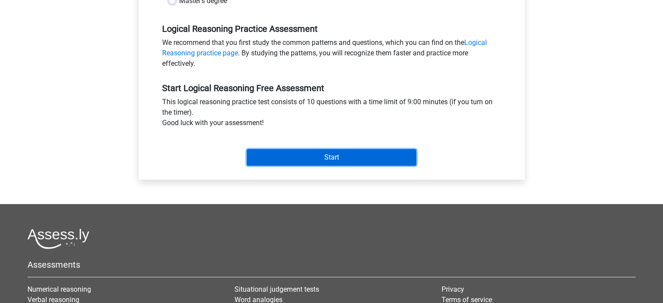
click at [332, 156] on input "Start" at bounding box center [332, 157] width 170 height 17
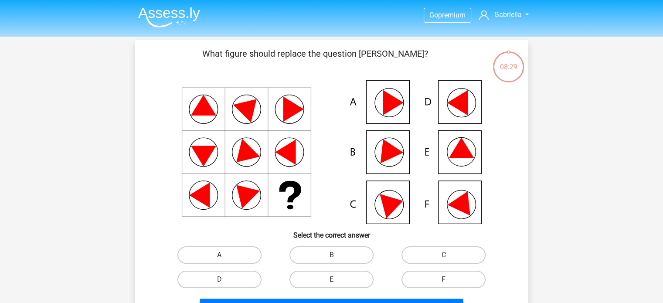
click at [217, 253] on label "A" at bounding box center [219, 254] width 84 height 17
click at [219, 255] on input "A" at bounding box center [222, 258] width 6 height 6
radio input "true"
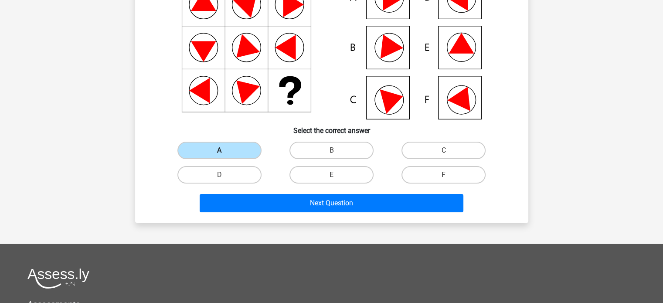
scroll to position [106, 0]
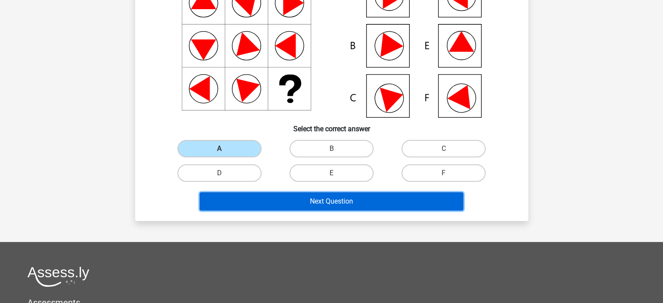
click at [319, 204] on button "Next Question" at bounding box center [332, 201] width 264 height 18
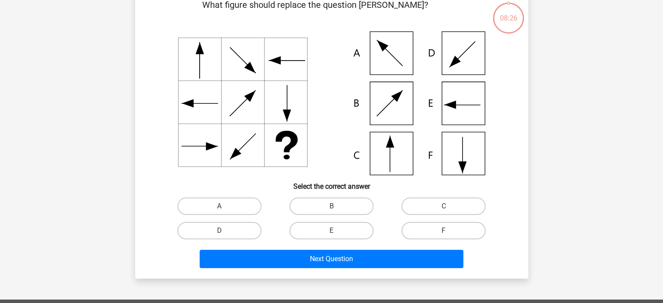
scroll to position [40, 0]
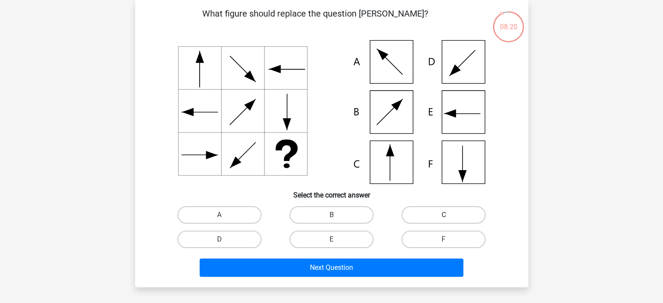
click at [426, 215] on label "C" at bounding box center [443, 214] width 84 height 17
click at [444, 215] on input "C" at bounding box center [447, 218] width 6 height 6
radio input "true"
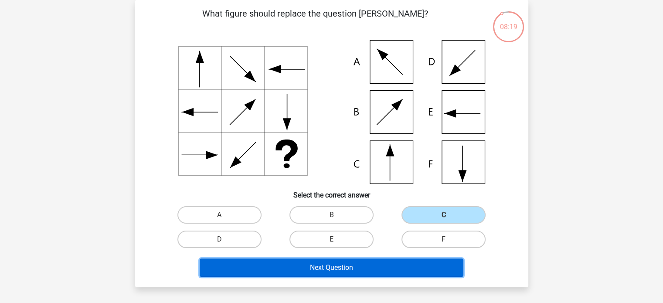
click at [333, 265] on button "Next Question" at bounding box center [332, 267] width 264 height 18
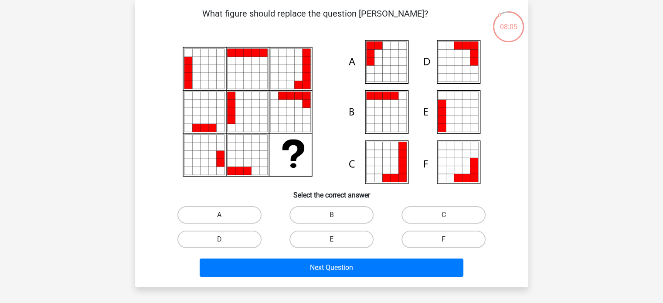
click at [220, 214] on label "A" at bounding box center [219, 214] width 84 height 17
click at [220, 215] on input "A" at bounding box center [222, 218] width 6 height 6
radio input "true"
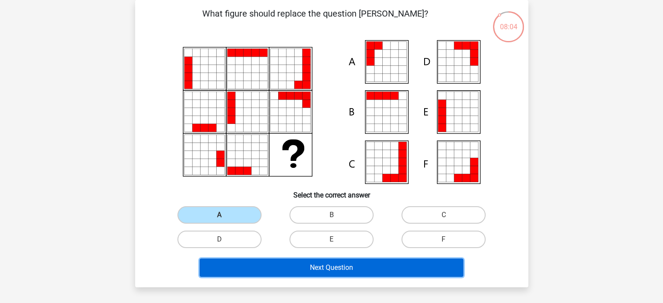
click at [324, 269] on button "Next Question" at bounding box center [332, 267] width 264 height 18
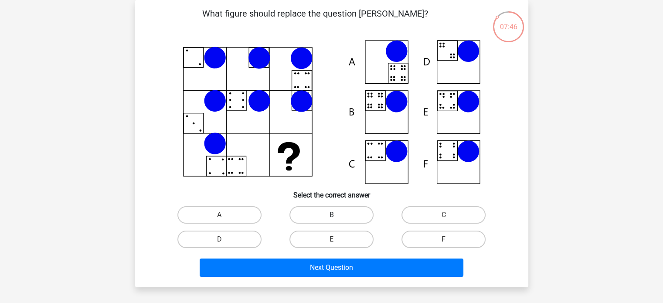
click at [327, 211] on label "B" at bounding box center [331, 214] width 84 height 17
click at [331, 215] on input "B" at bounding box center [334, 218] width 6 height 6
radio input "true"
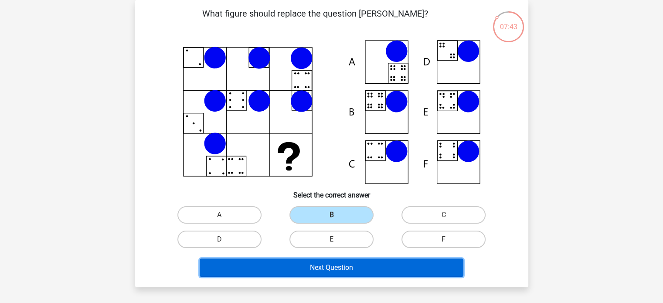
click at [312, 266] on button "Next Question" at bounding box center [332, 267] width 264 height 18
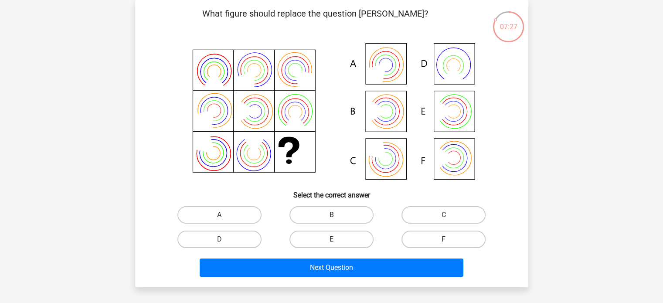
click at [323, 214] on label "B" at bounding box center [331, 214] width 84 height 17
click at [331, 215] on input "B" at bounding box center [334, 218] width 6 height 6
radio input "true"
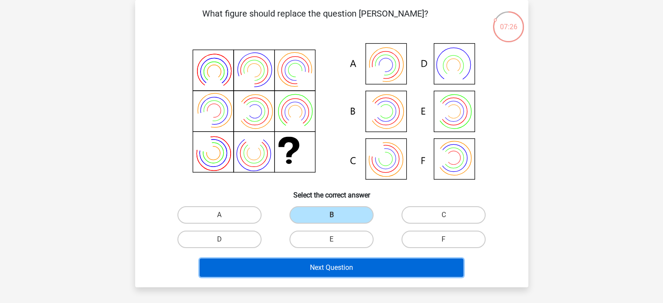
click at [315, 265] on button "Next Question" at bounding box center [332, 267] width 264 height 18
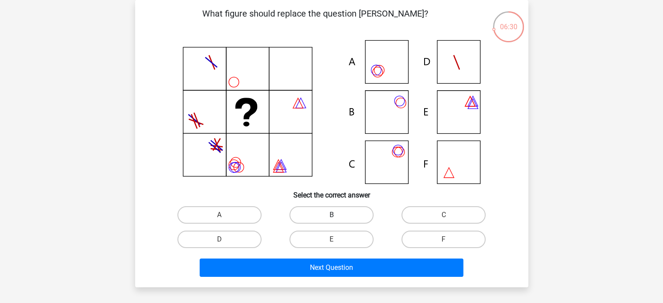
click at [326, 216] on label "B" at bounding box center [331, 214] width 84 height 17
click at [331, 216] on input "B" at bounding box center [334, 218] width 6 height 6
radio input "true"
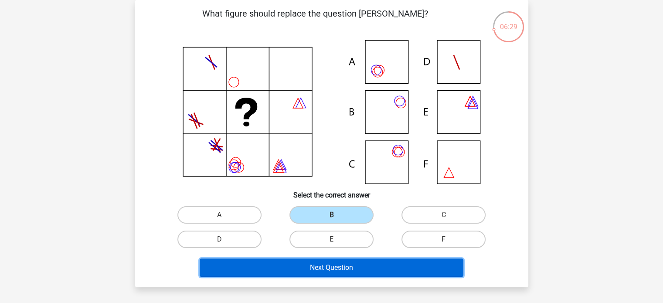
click at [319, 268] on button "Next Question" at bounding box center [332, 267] width 264 height 18
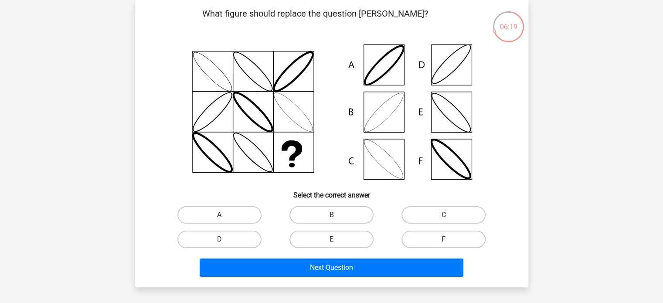
click at [315, 214] on label "B" at bounding box center [331, 214] width 84 height 17
click at [331, 215] on input "B" at bounding box center [334, 218] width 6 height 6
radio input "true"
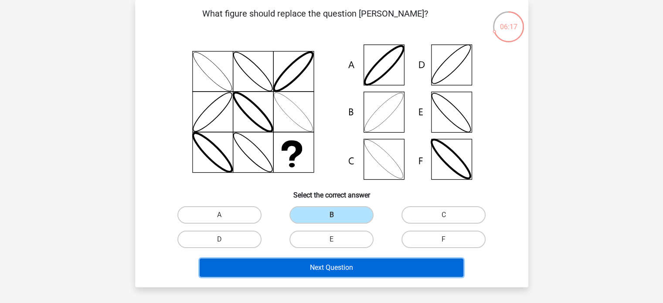
click at [316, 267] on button "Next Question" at bounding box center [332, 267] width 264 height 18
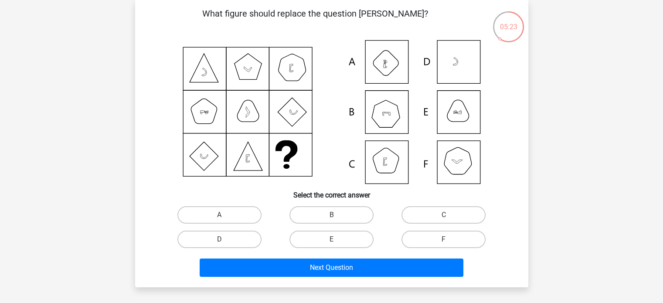
click at [332, 215] on input "B" at bounding box center [334, 218] width 6 height 6
radio input "true"
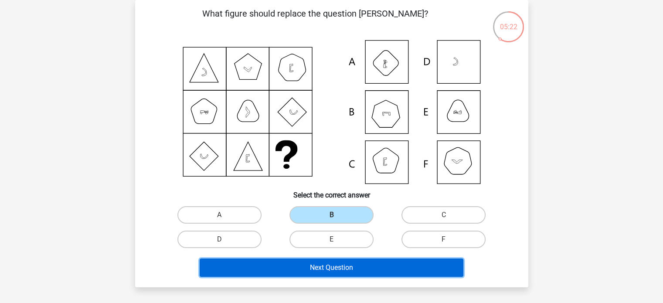
click at [322, 268] on button "Next Question" at bounding box center [332, 267] width 264 height 18
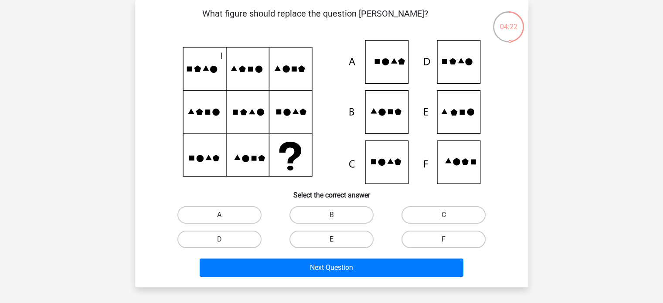
click at [321, 239] on label "E" at bounding box center [331, 239] width 84 height 17
click at [331, 239] on input "E" at bounding box center [334, 242] width 6 height 6
radio input "true"
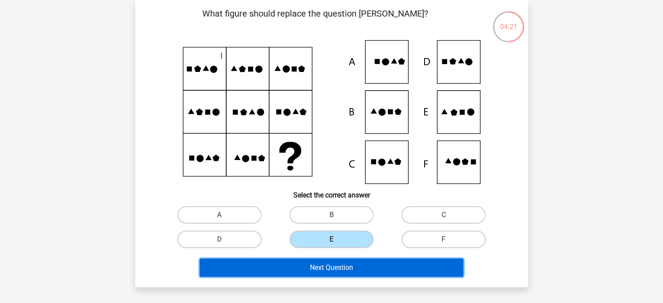
click at [312, 271] on button "Next Question" at bounding box center [332, 267] width 264 height 18
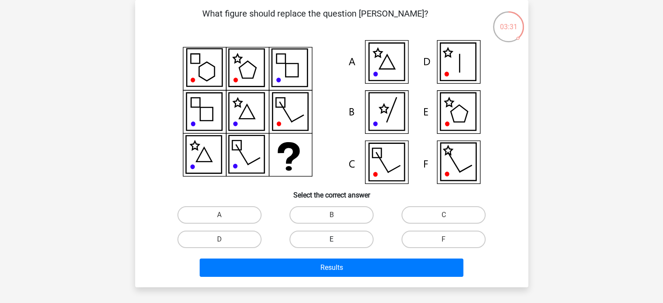
click at [333, 237] on label "E" at bounding box center [331, 239] width 84 height 17
click at [333, 239] on input "E" at bounding box center [334, 242] width 6 height 6
radio input "true"
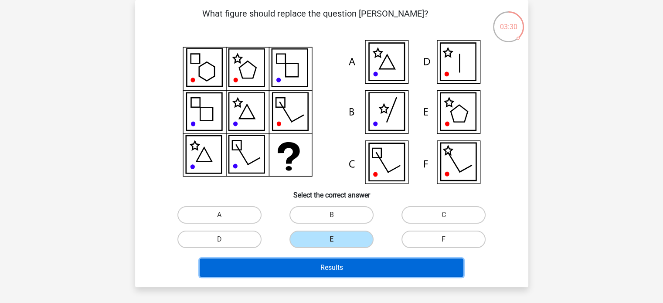
click at [326, 268] on button "Results" at bounding box center [332, 267] width 264 height 18
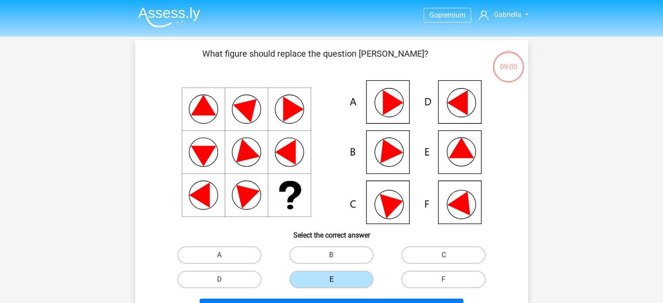
scroll to position [40, 0]
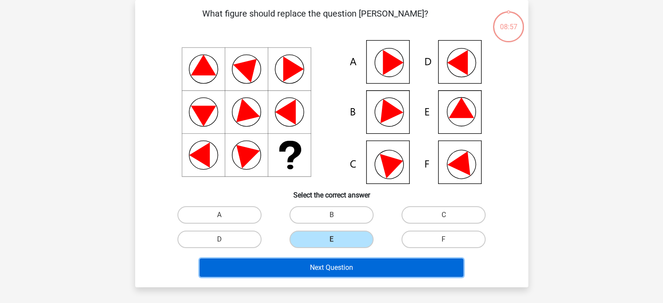
click at [326, 268] on button "Next Question" at bounding box center [332, 267] width 264 height 18
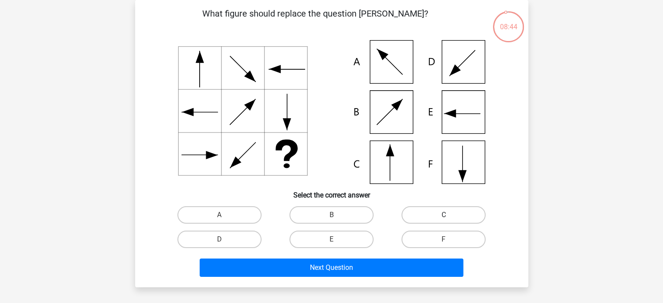
click at [435, 213] on label "C" at bounding box center [443, 214] width 84 height 17
click at [444, 215] on input "C" at bounding box center [447, 218] width 6 height 6
radio input "true"
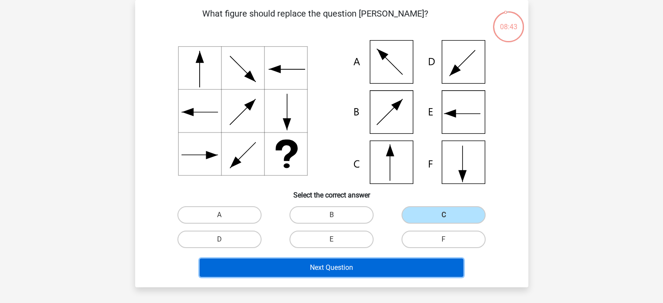
click at [333, 264] on button "Next Question" at bounding box center [332, 267] width 264 height 18
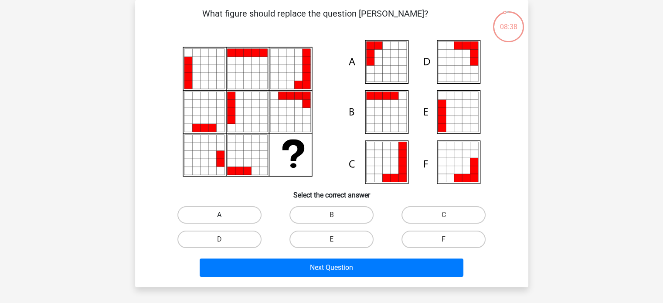
click at [230, 211] on label "A" at bounding box center [219, 214] width 84 height 17
click at [225, 215] on input "A" at bounding box center [222, 218] width 6 height 6
radio input "true"
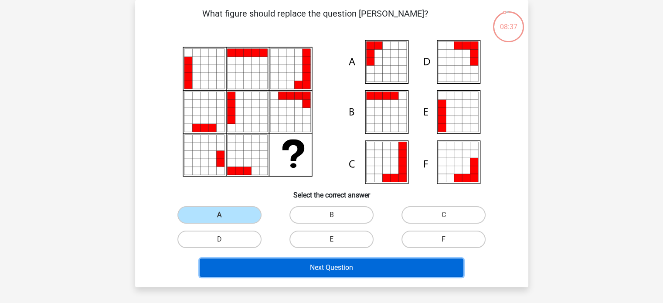
click at [328, 268] on button "Next Question" at bounding box center [332, 267] width 264 height 18
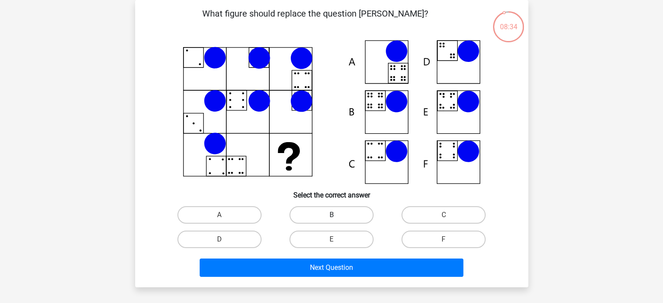
click at [332, 213] on label "B" at bounding box center [331, 214] width 84 height 17
click at [332, 215] on input "B" at bounding box center [334, 218] width 6 height 6
radio input "true"
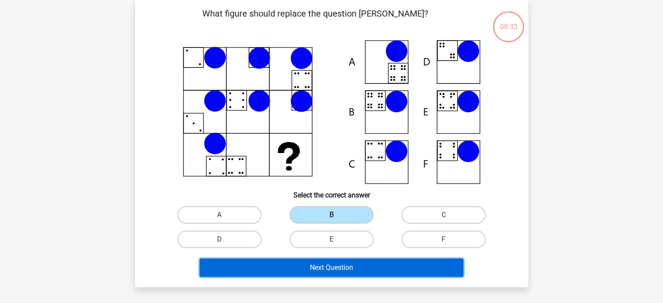
click at [326, 268] on button "Next Question" at bounding box center [332, 267] width 264 height 18
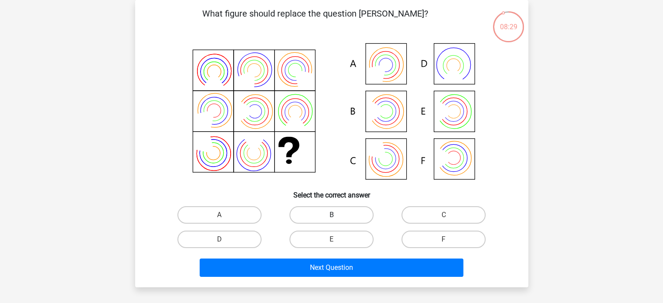
click at [319, 212] on label "B" at bounding box center [331, 214] width 84 height 17
click at [331, 215] on input "B" at bounding box center [334, 218] width 6 height 6
radio input "true"
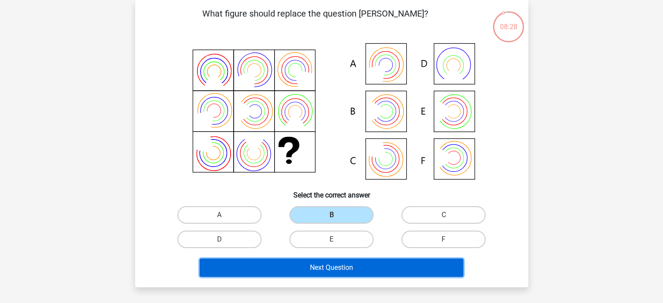
click at [324, 269] on button "Next Question" at bounding box center [332, 267] width 264 height 18
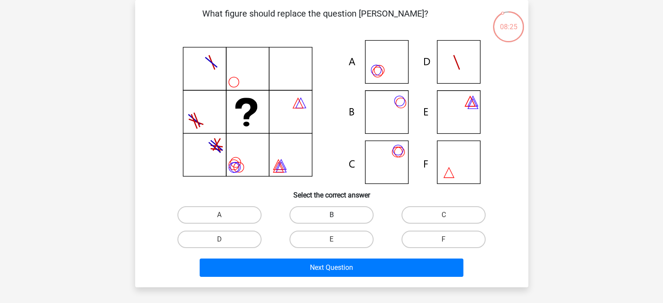
click at [333, 213] on label "B" at bounding box center [331, 214] width 84 height 17
click at [333, 215] on input "B" at bounding box center [334, 218] width 6 height 6
radio input "true"
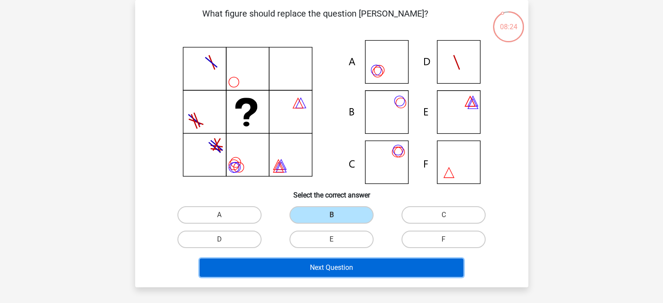
click at [322, 267] on button "Next Question" at bounding box center [332, 267] width 264 height 18
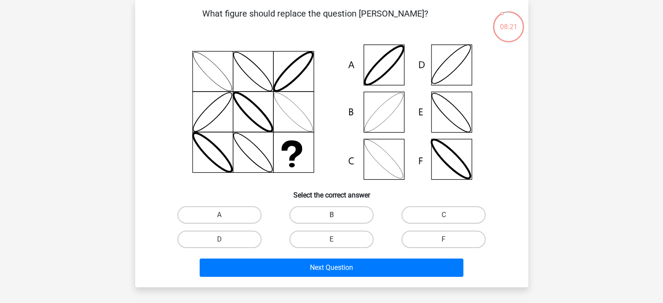
click at [338, 210] on label "B" at bounding box center [331, 214] width 84 height 17
click at [337, 215] on input "B" at bounding box center [334, 218] width 6 height 6
radio input "true"
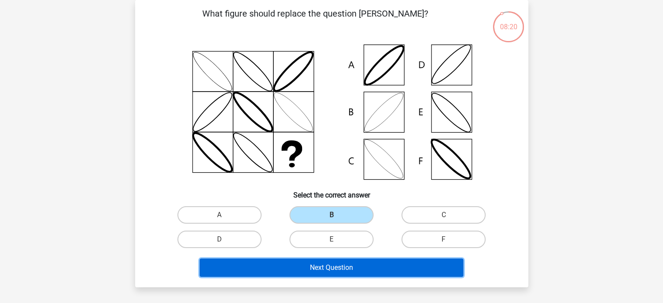
click at [332, 265] on button "Next Question" at bounding box center [332, 267] width 264 height 18
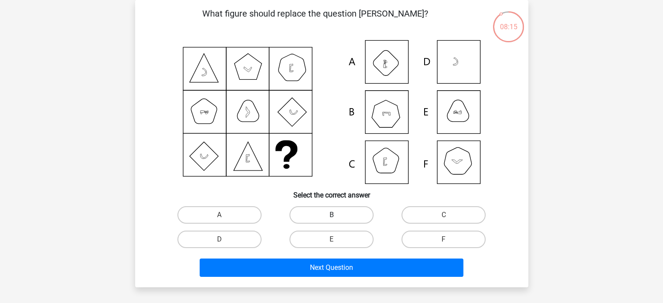
click at [323, 213] on label "B" at bounding box center [331, 214] width 84 height 17
click at [331, 215] on input "B" at bounding box center [334, 218] width 6 height 6
radio input "true"
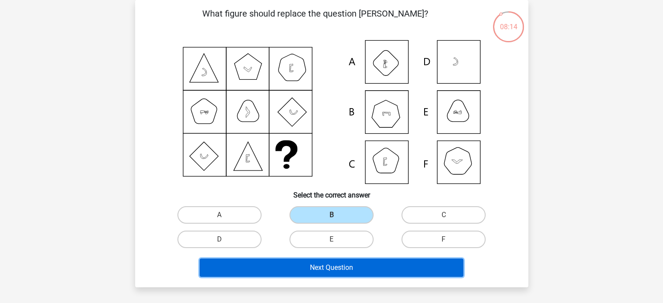
click at [326, 266] on button "Next Question" at bounding box center [332, 267] width 264 height 18
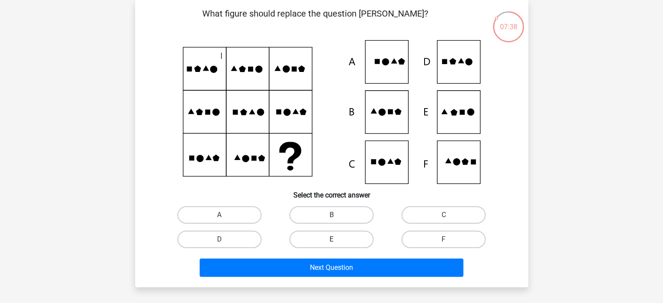
click at [327, 237] on label "E" at bounding box center [331, 239] width 84 height 17
click at [331, 239] on input "E" at bounding box center [334, 242] width 6 height 6
radio input "true"
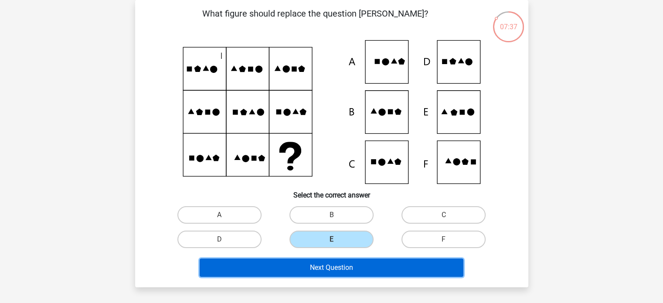
click at [328, 269] on button "Next Question" at bounding box center [332, 267] width 264 height 18
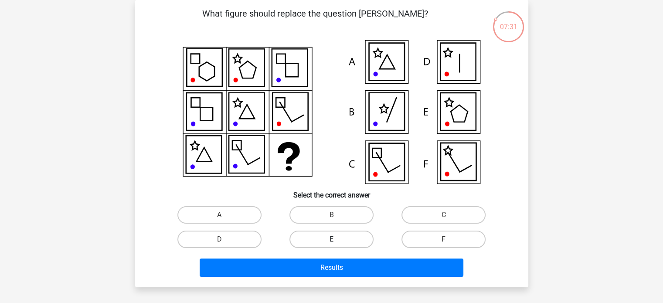
click at [340, 238] on label "E" at bounding box center [331, 239] width 84 height 17
click at [337, 239] on input "E" at bounding box center [334, 242] width 6 height 6
radio input "true"
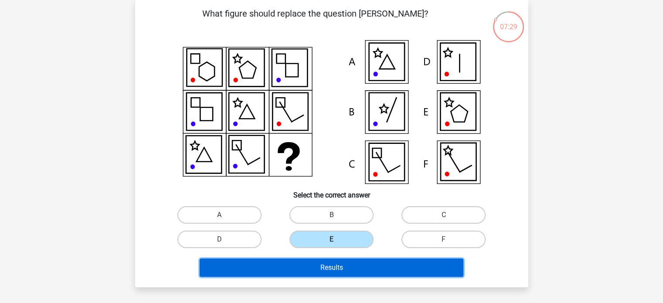
click at [332, 266] on button "Results" at bounding box center [332, 267] width 264 height 18
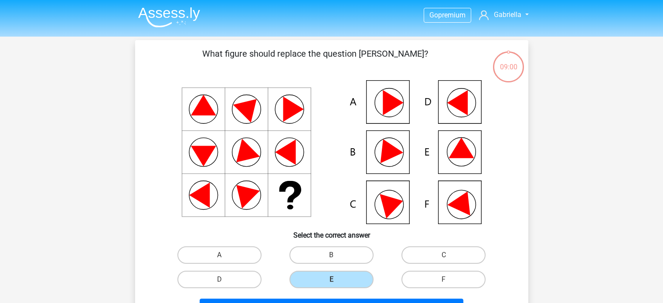
scroll to position [40, 0]
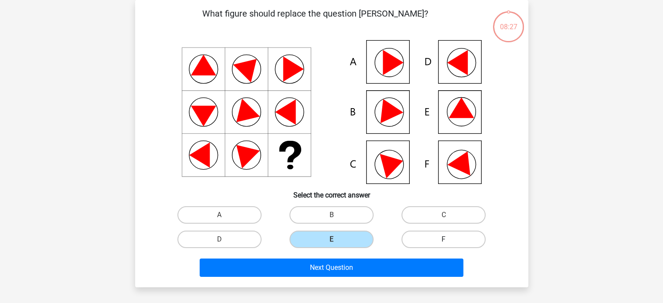
click at [424, 241] on label "F" at bounding box center [443, 239] width 84 height 17
click at [444, 241] on input "F" at bounding box center [447, 242] width 6 height 6
radio input "true"
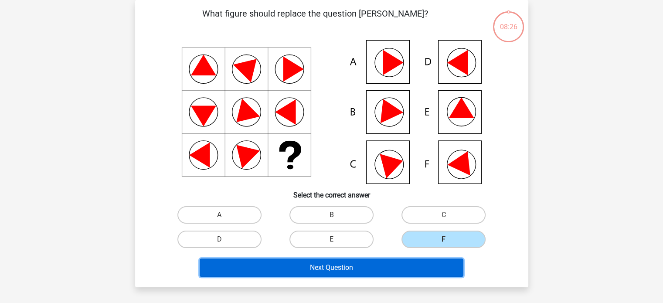
click at [360, 265] on button "Next Question" at bounding box center [332, 267] width 264 height 18
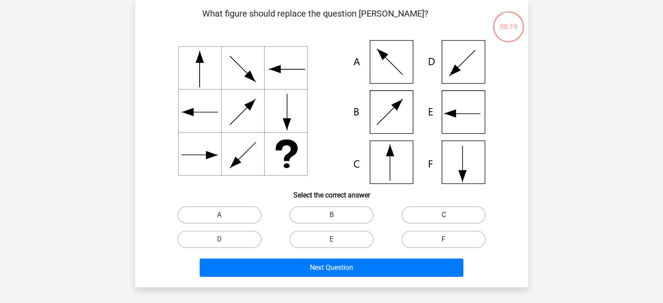
click at [442, 212] on label "C" at bounding box center [443, 214] width 84 height 17
click at [444, 215] on input "C" at bounding box center [447, 218] width 6 height 6
radio input "true"
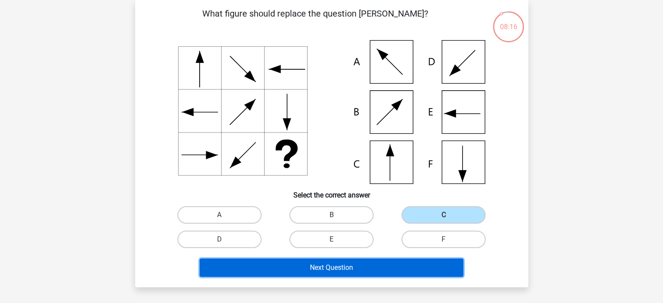
click at [322, 265] on button "Next Question" at bounding box center [332, 267] width 264 height 18
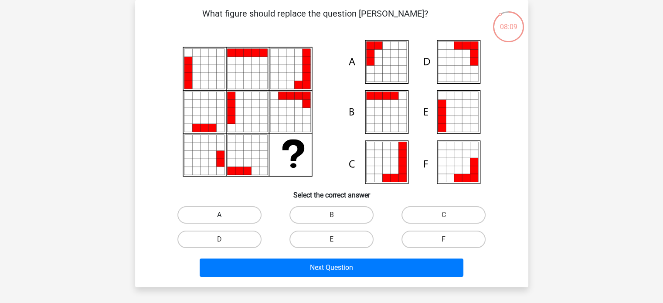
click at [236, 213] on label "A" at bounding box center [219, 214] width 84 height 17
click at [225, 215] on input "A" at bounding box center [222, 218] width 6 height 6
radio input "true"
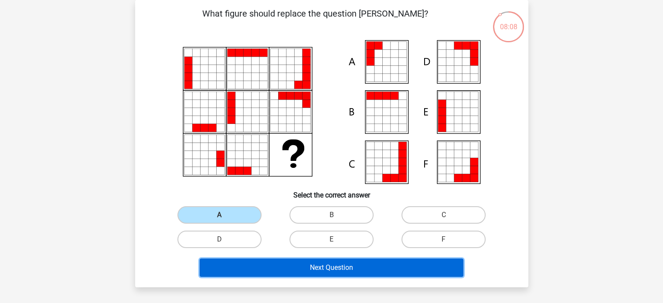
click at [334, 266] on button "Next Question" at bounding box center [332, 267] width 264 height 18
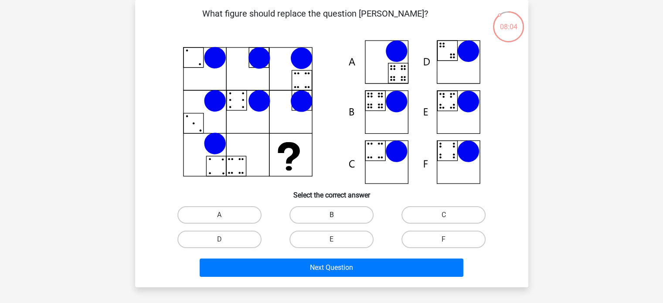
click at [338, 212] on label "B" at bounding box center [331, 214] width 84 height 17
click at [337, 215] on input "B" at bounding box center [334, 218] width 6 height 6
radio input "true"
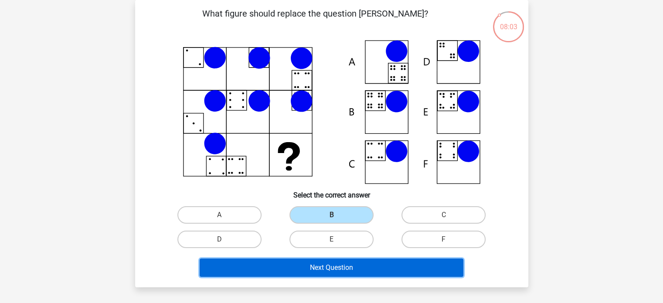
click at [325, 264] on button "Next Question" at bounding box center [332, 267] width 264 height 18
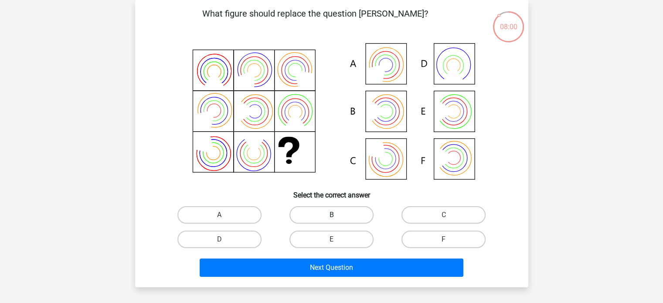
click at [329, 213] on label "B" at bounding box center [331, 214] width 84 height 17
click at [331, 215] on input "B" at bounding box center [334, 218] width 6 height 6
radio input "true"
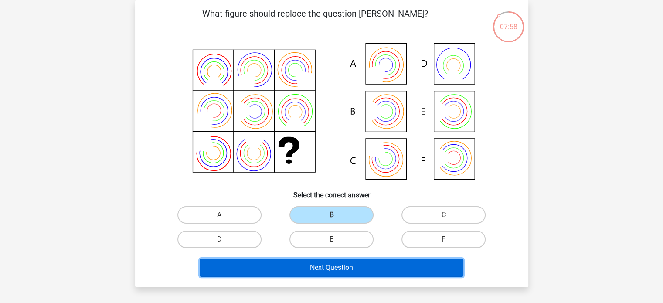
click at [332, 266] on button "Next Question" at bounding box center [332, 267] width 264 height 18
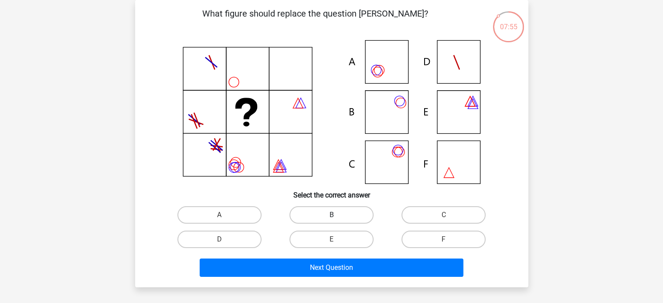
click at [327, 213] on label "B" at bounding box center [331, 214] width 84 height 17
click at [331, 215] on input "B" at bounding box center [334, 218] width 6 height 6
radio input "true"
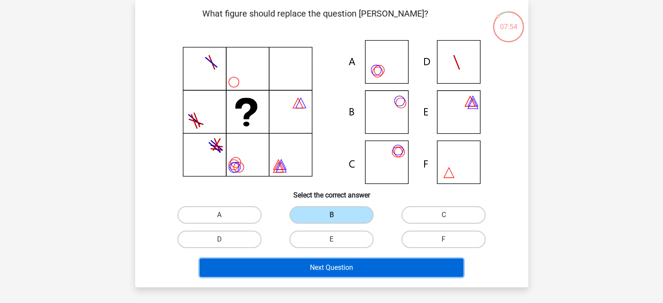
click at [326, 265] on button "Next Question" at bounding box center [332, 267] width 264 height 18
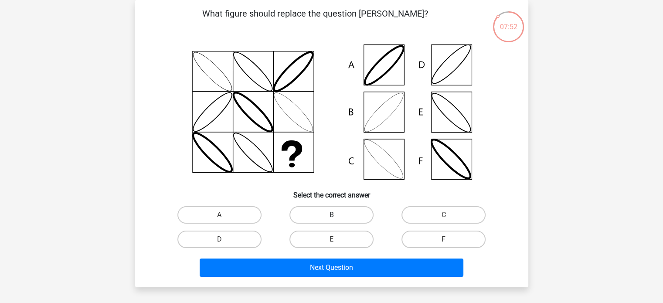
click at [327, 214] on label "B" at bounding box center [331, 214] width 84 height 17
click at [331, 215] on input "B" at bounding box center [334, 218] width 6 height 6
radio input "true"
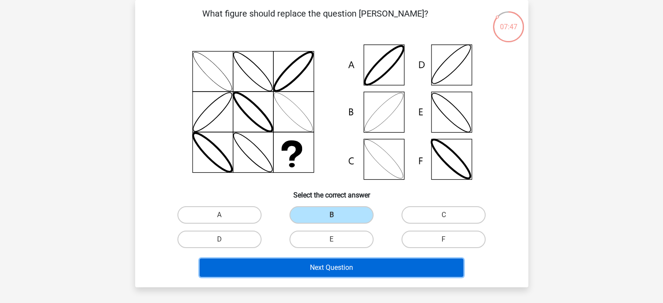
click at [320, 265] on button "Next Question" at bounding box center [332, 267] width 264 height 18
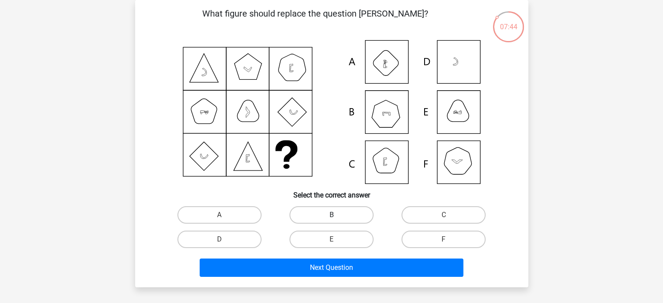
click at [324, 212] on label "B" at bounding box center [331, 214] width 84 height 17
click at [331, 215] on input "B" at bounding box center [334, 218] width 6 height 6
radio input "true"
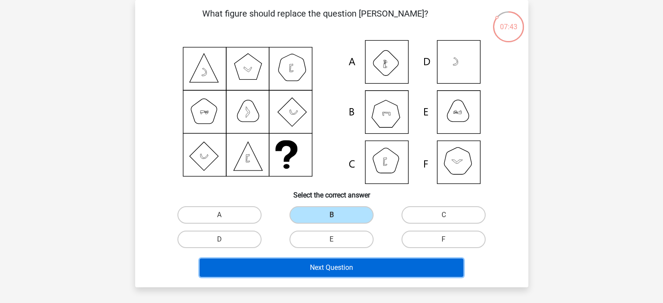
click at [321, 264] on button "Next Question" at bounding box center [332, 267] width 264 height 18
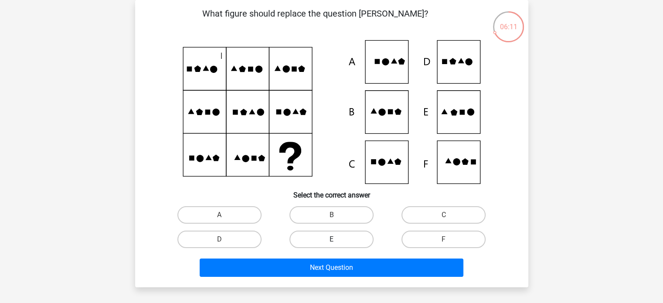
click at [339, 239] on label "E" at bounding box center [331, 239] width 84 height 17
click at [337, 239] on input "E" at bounding box center [334, 242] width 6 height 6
radio input "true"
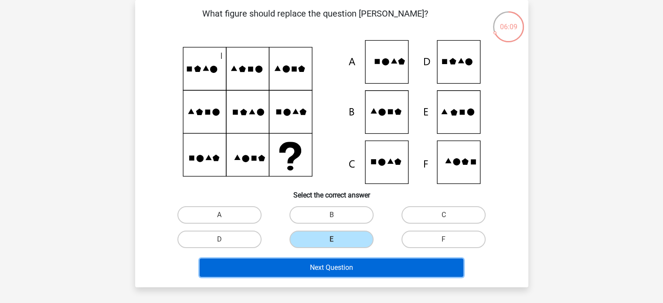
click at [329, 268] on button "Next Question" at bounding box center [332, 267] width 264 height 18
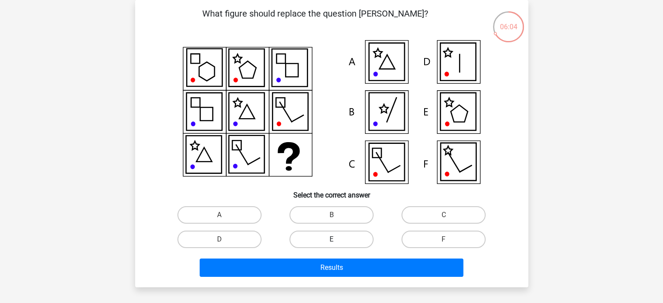
click at [319, 239] on label "E" at bounding box center [331, 239] width 84 height 17
click at [331, 239] on input "E" at bounding box center [334, 242] width 6 height 6
radio input "true"
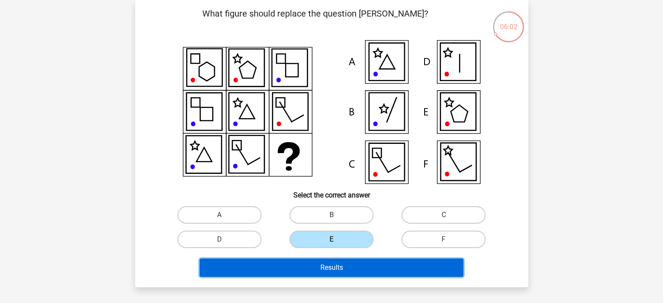
click at [331, 264] on button "Results" at bounding box center [332, 267] width 264 height 18
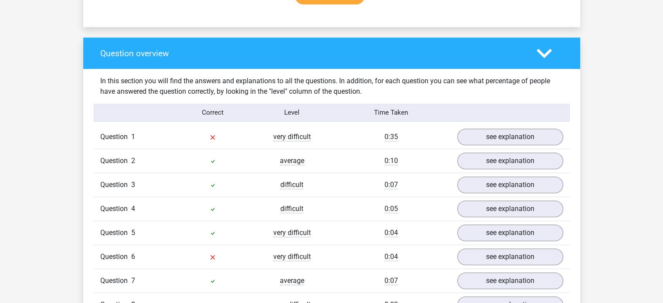
scroll to position [612, 0]
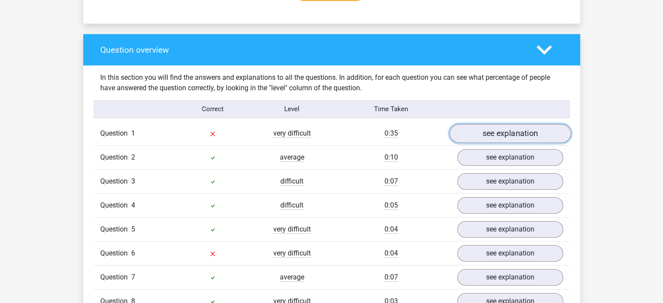
click at [491, 127] on link "see explanation" at bounding box center [510, 133] width 122 height 19
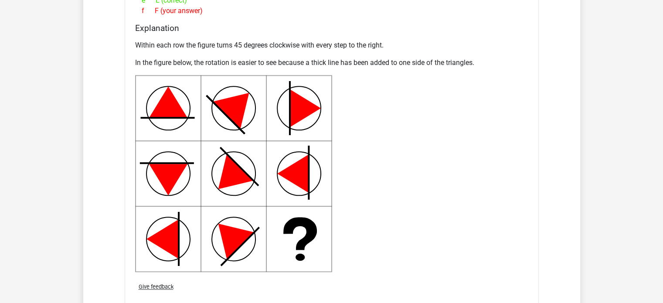
scroll to position [986, 0]
drag, startPoint x: 162, startPoint y: 113, endPoint x: 101, endPoint y: 81, distance: 68.8
click at [101, 81] on div "Question 1 very difficult 0:35 see explanation What figure should replace the q…" at bounding box center [331, 145] width 463 height 794
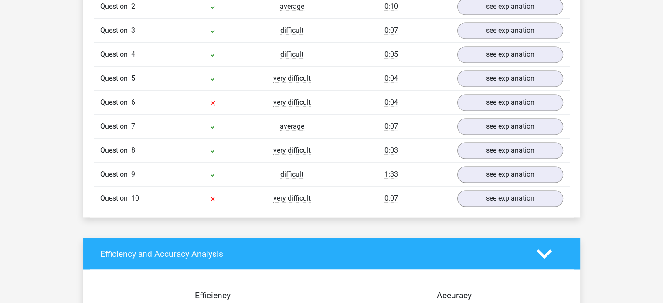
scroll to position [1319, 0]
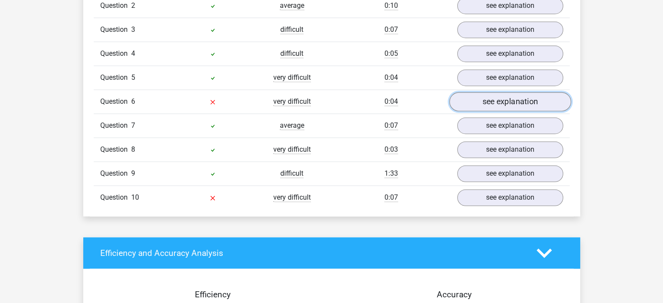
click at [483, 103] on link "see explanation" at bounding box center [510, 101] width 122 height 19
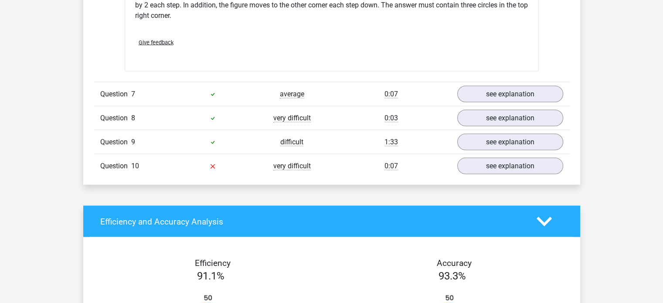
scroll to position [1706, 0]
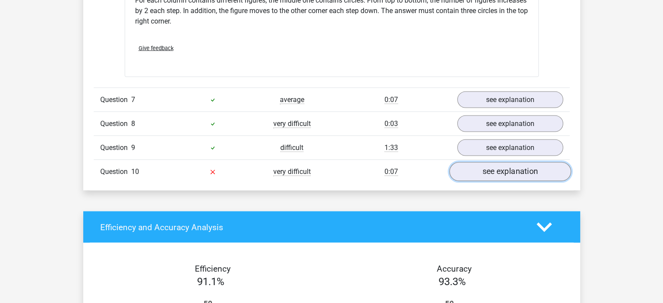
click at [492, 167] on link "see explanation" at bounding box center [510, 171] width 122 height 19
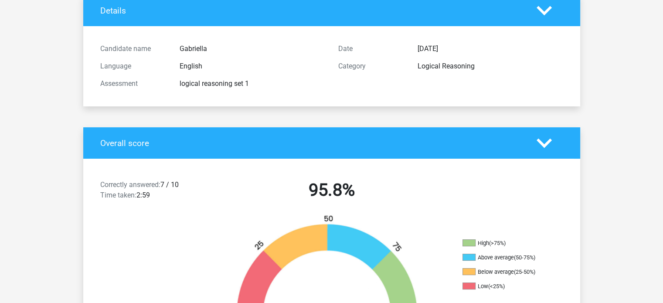
scroll to position [0, 0]
